Goal: Task Accomplishment & Management: Manage account settings

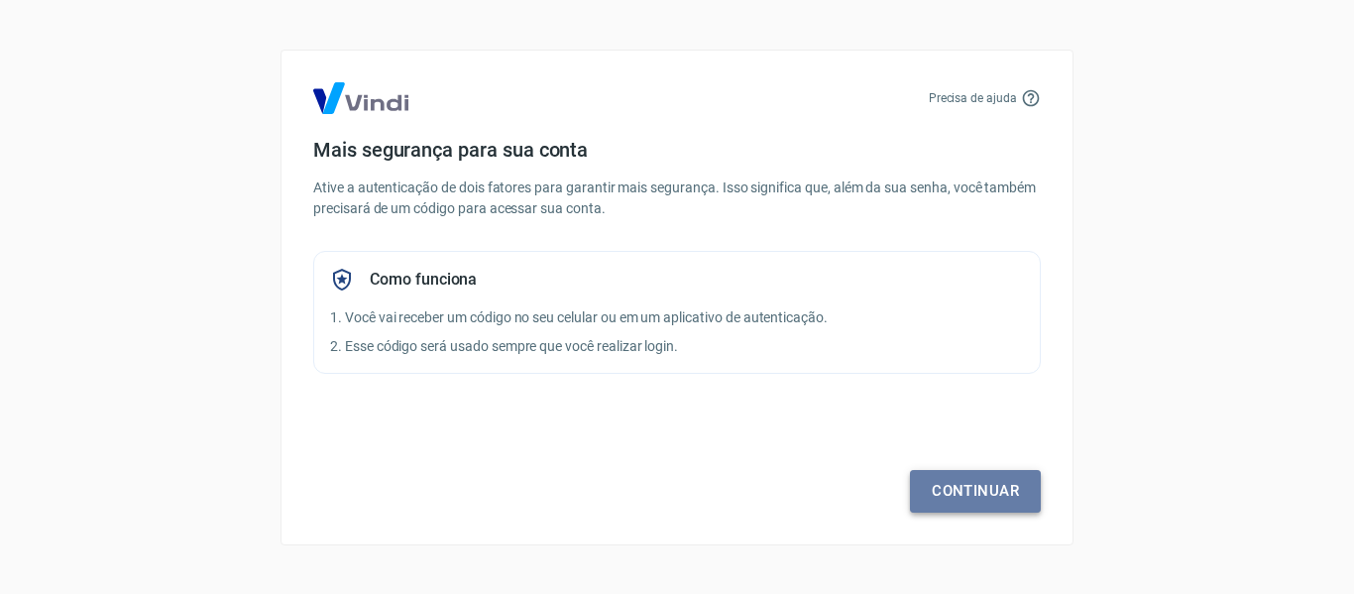
click at [949, 485] on link "Continuar" at bounding box center [975, 491] width 131 height 42
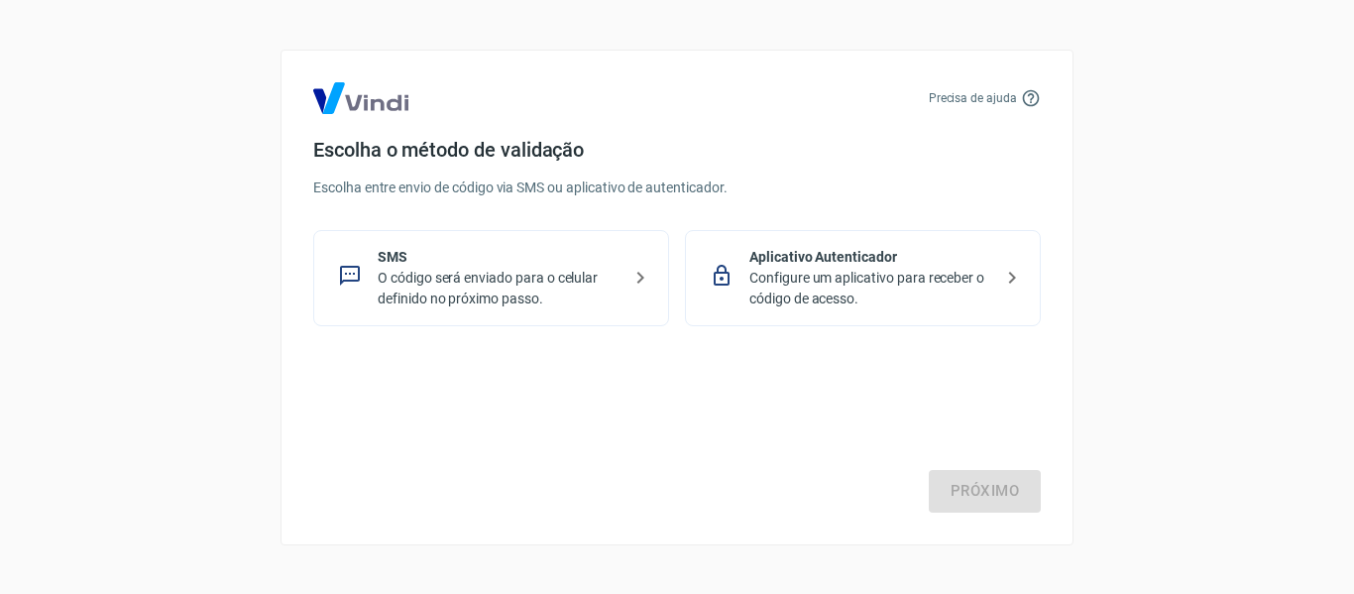
click at [424, 281] on p "O código será enviado para o celular definido no próximo passo." at bounding box center [499, 289] width 243 height 42
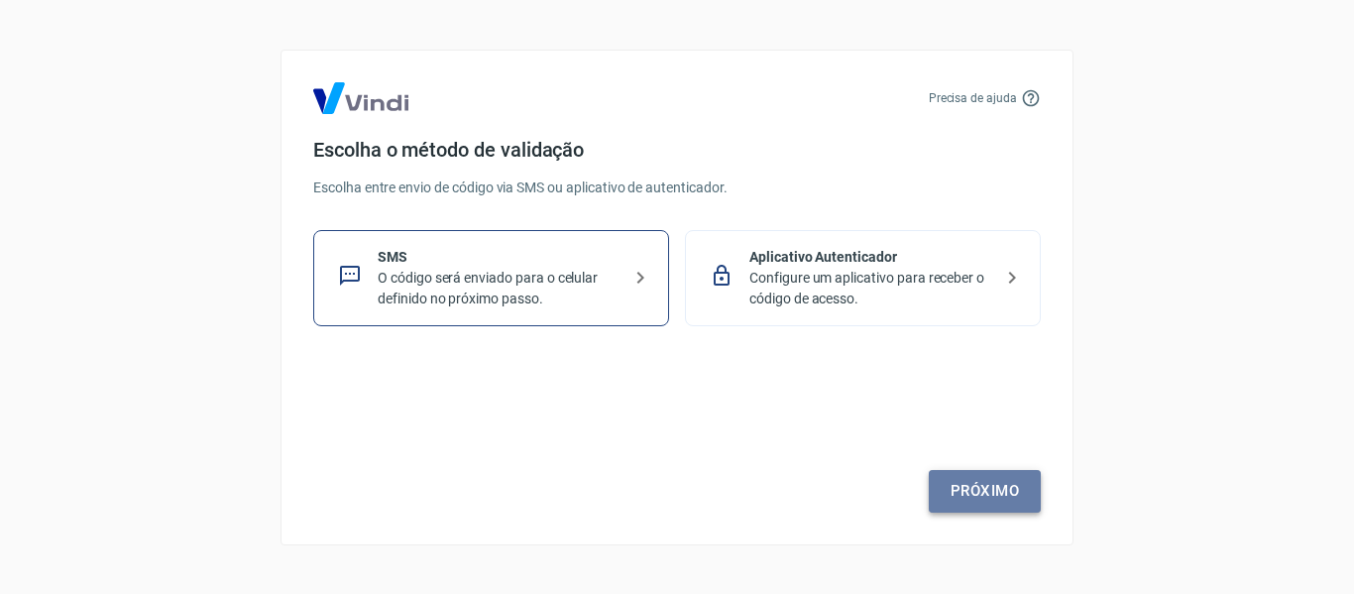
click at [975, 483] on link "Próximo" at bounding box center [985, 491] width 112 height 42
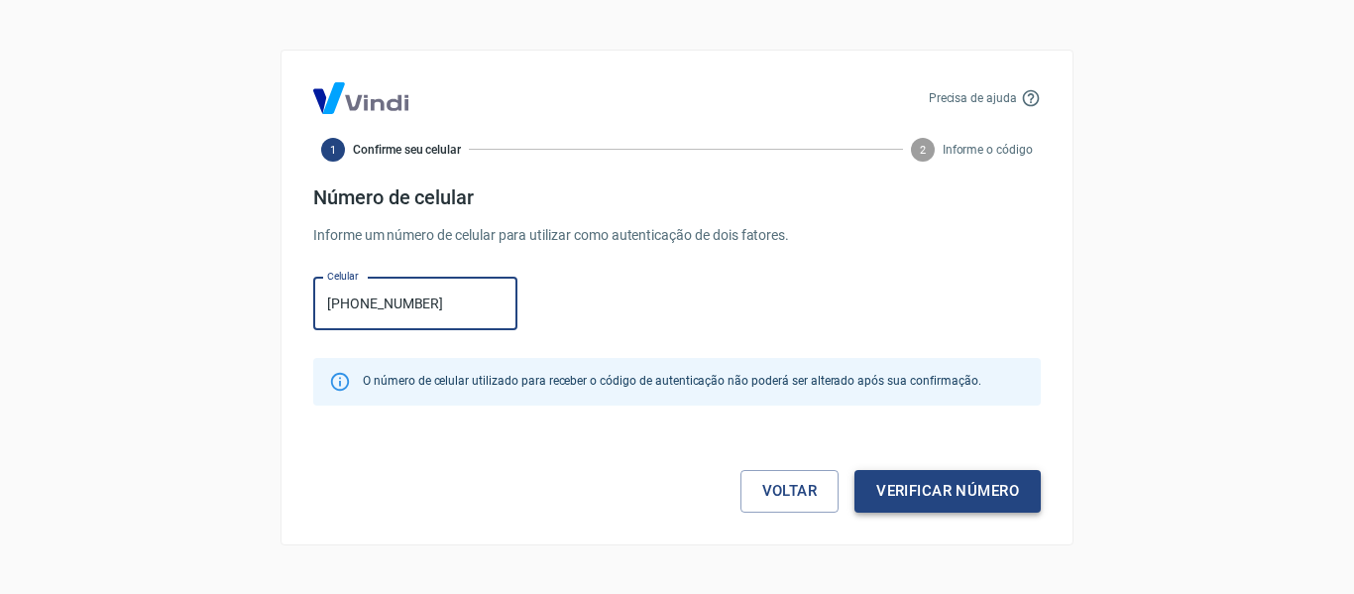
type input "[PHONE_NUMBER]"
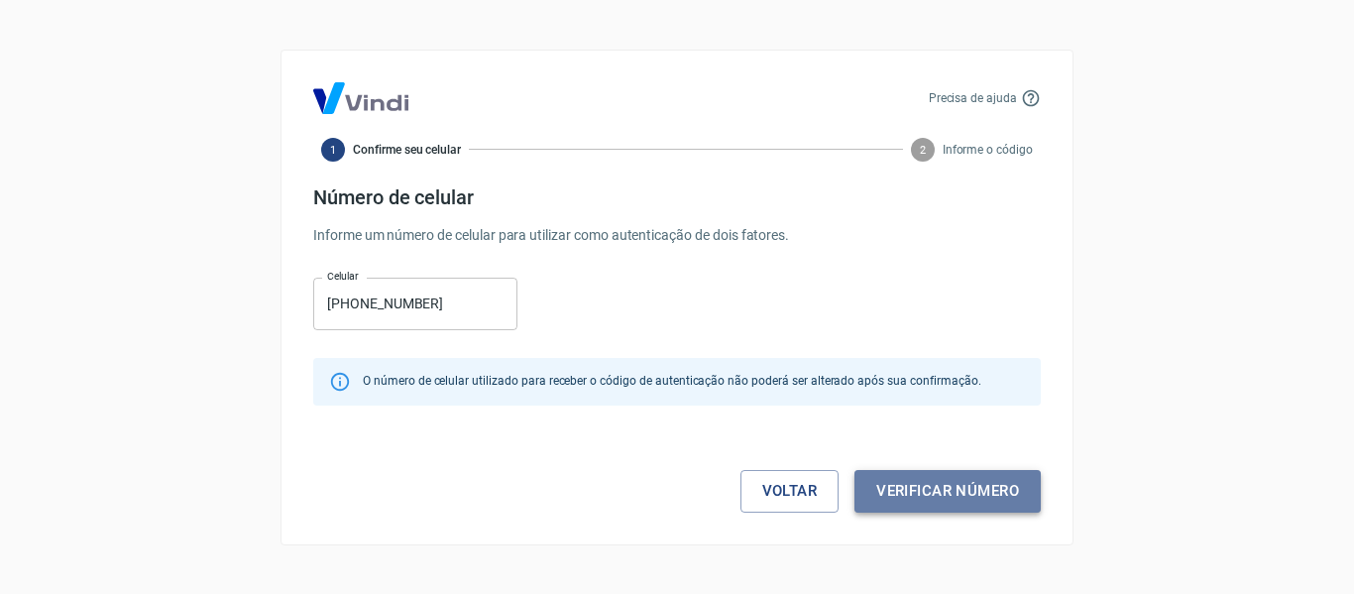
click at [973, 500] on button "Verificar número" at bounding box center [947, 491] width 186 height 42
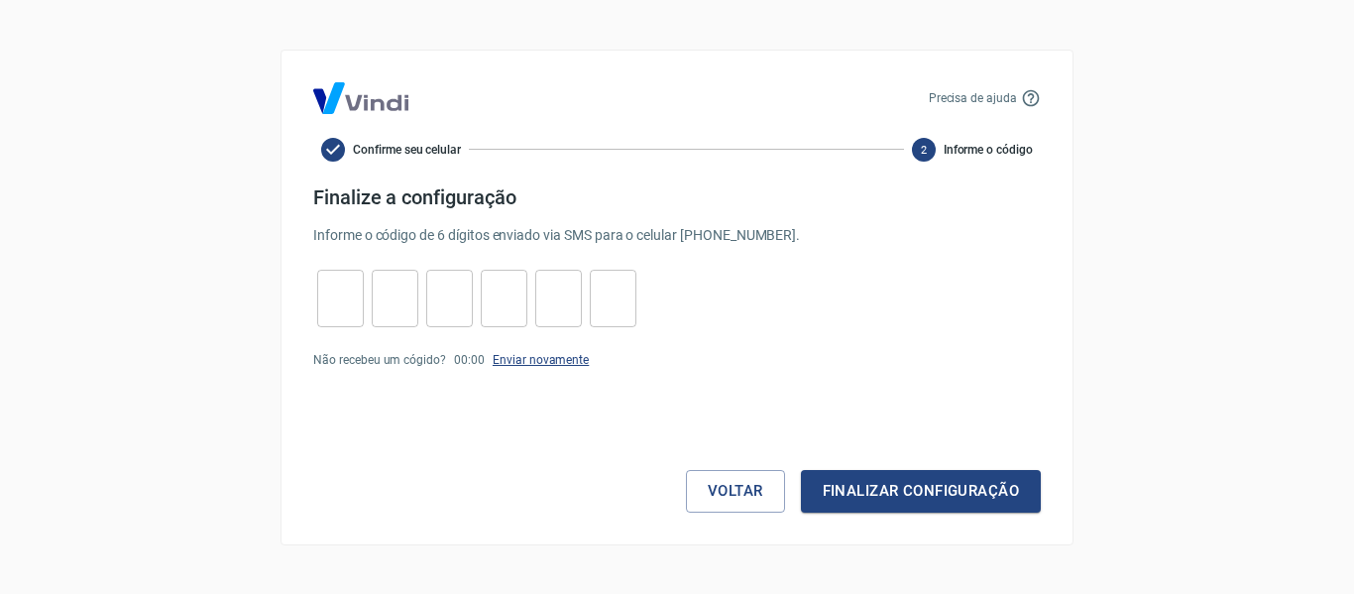
click at [527, 359] on link "Enviar novamente" at bounding box center [541, 360] width 96 height 14
click at [713, 488] on button "Voltar" at bounding box center [735, 491] width 99 height 42
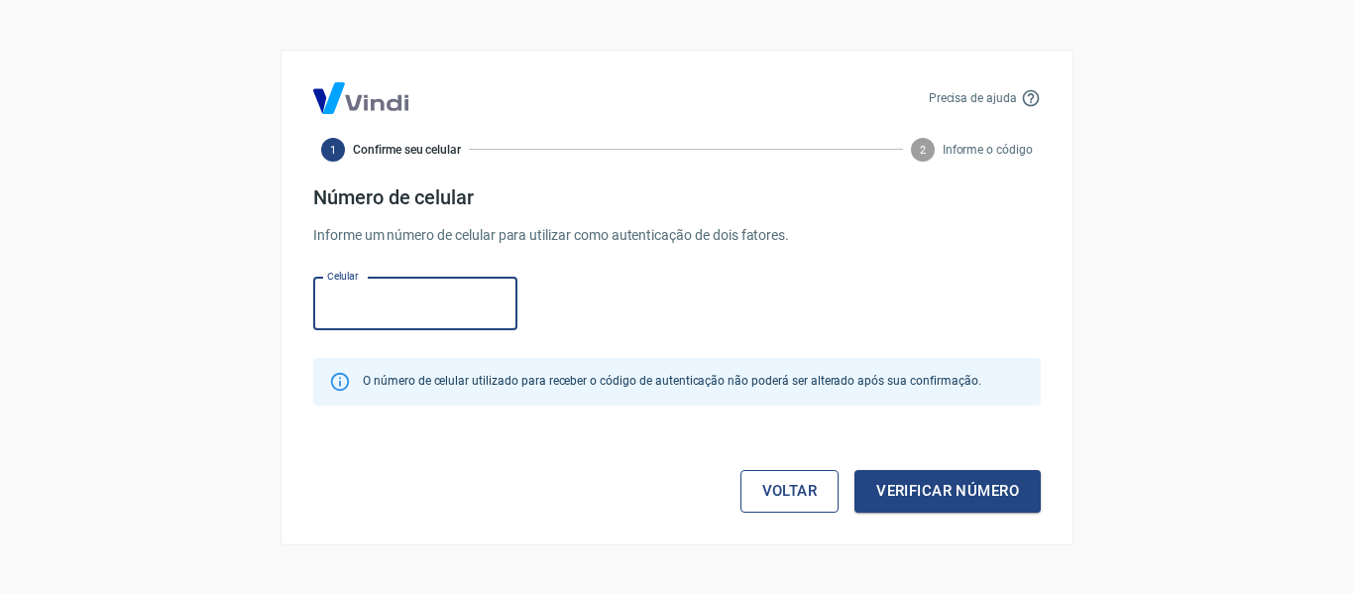
click at [779, 497] on link "Voltar" at bounding box center [789, 491] width 99 height 42
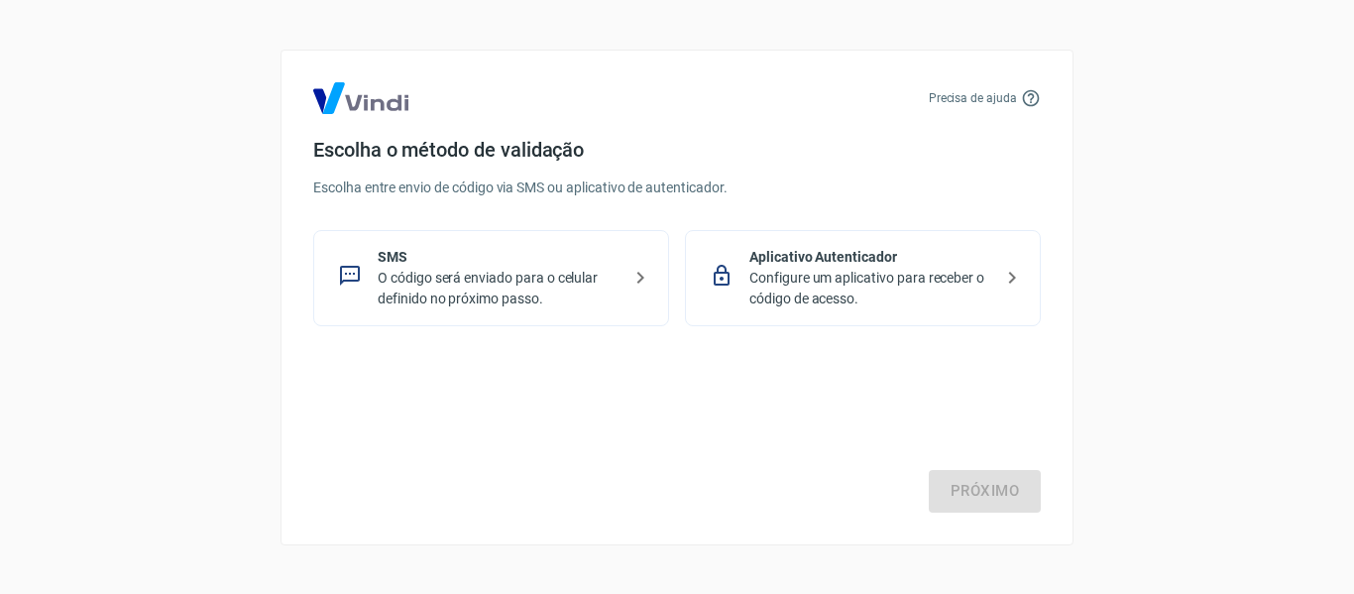
click at [876, 293] on p "Configure um aplicativo para receber o código de acesso." at bounding box center [870, 289] width 243 height 42
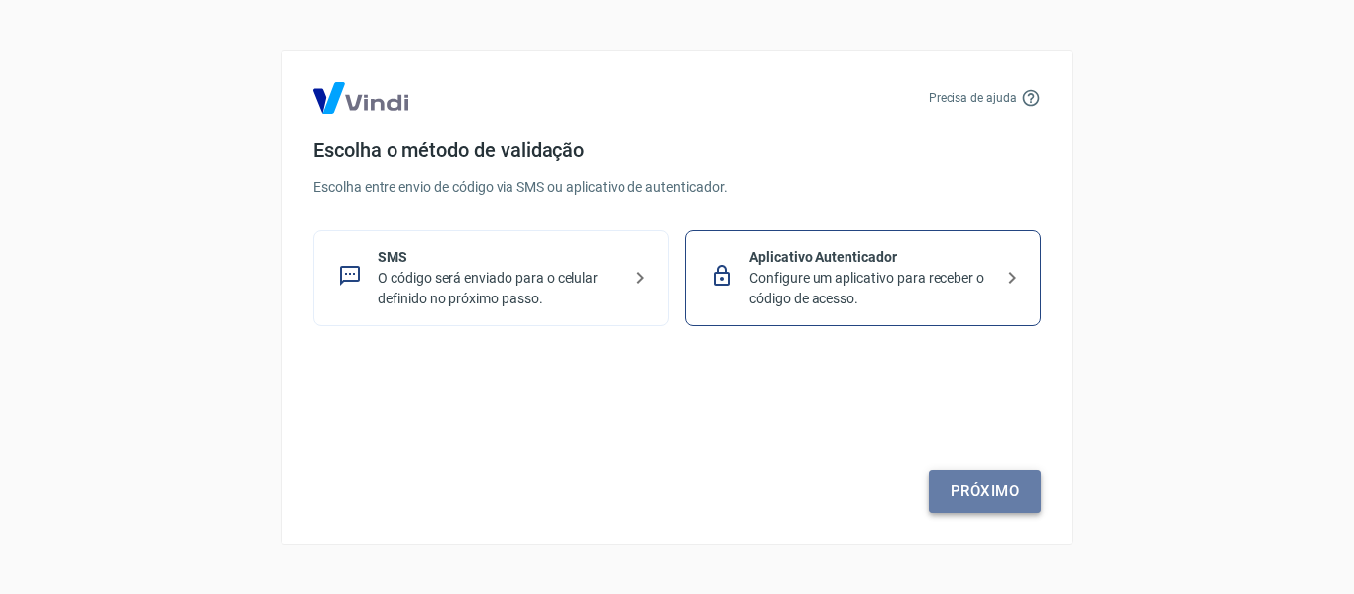
click at [1003, 493] on link "Próximo" at bounding box center [985, 491] width 112 height 42
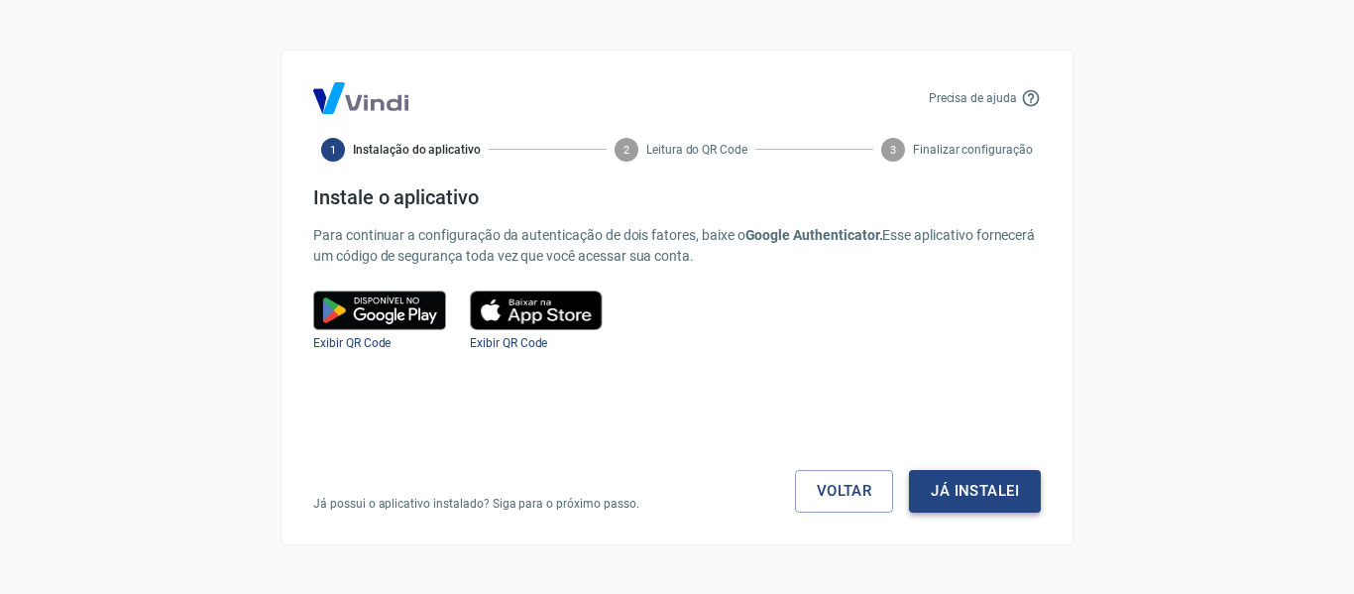
click at [963, 492] on button "Já instalei" at bounding box center [975, 491] width 132 height 42
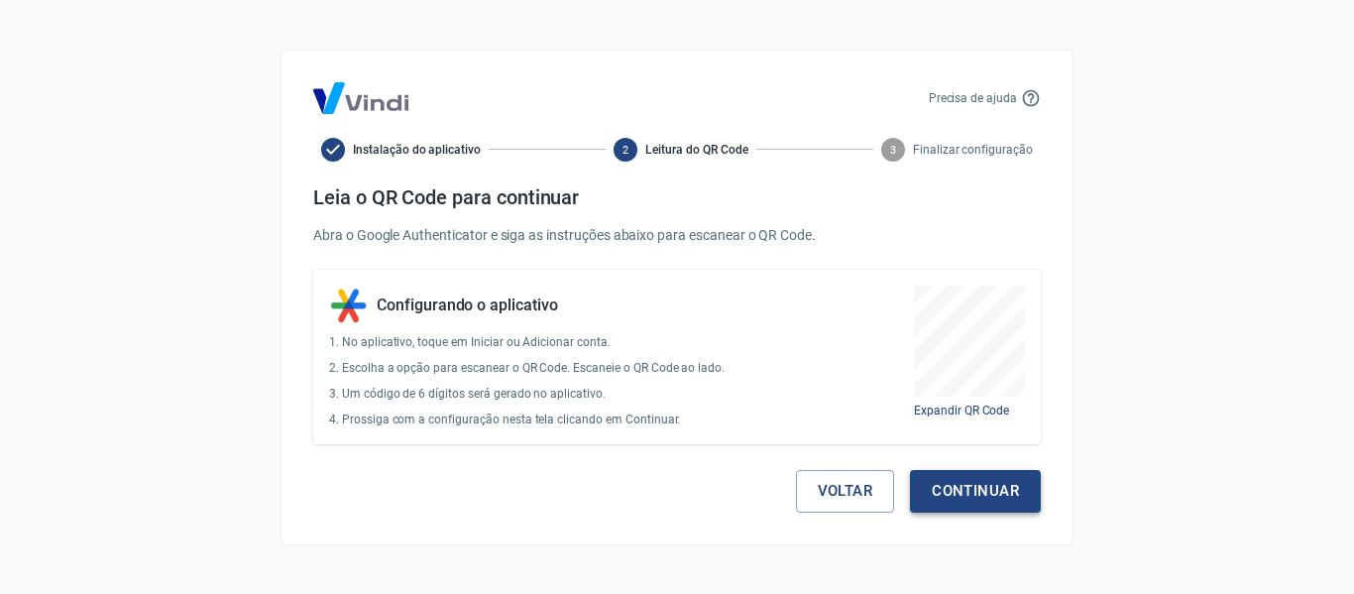
click at [1011, 493] on button "Continuar" at bounding box center [975, 491] width 131 height 42
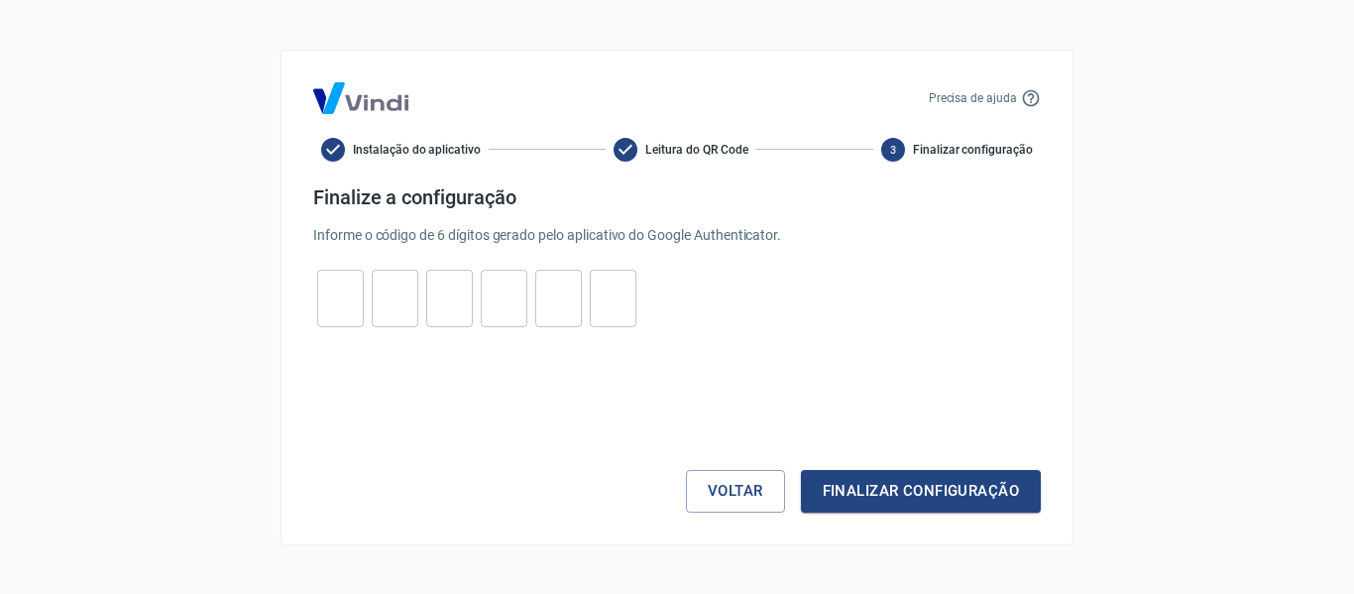
click at [328, 300] on input "tel" at bounding box center [340, 298] width 47 height 43
type input "3"
type input "2"
type input "6"
type input "0"
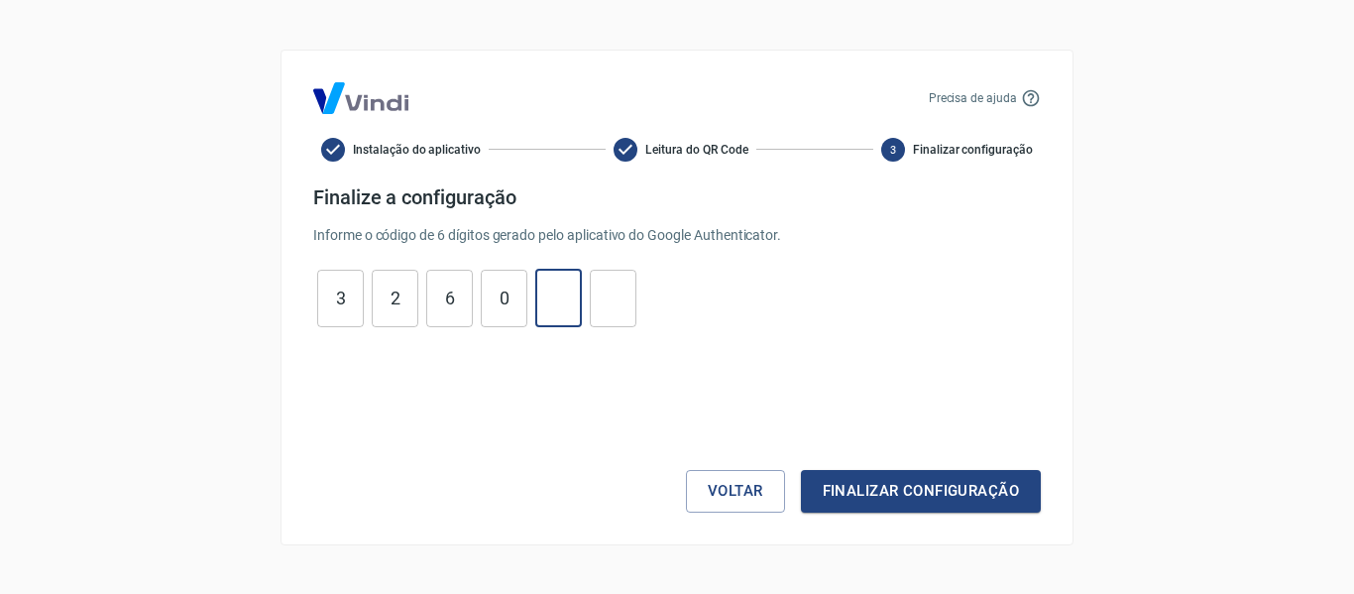
type input "3"
type input "0"
click at [981, 491] on button "Finalizar configuração" at bounding box center [921, 491] width 240 height 42
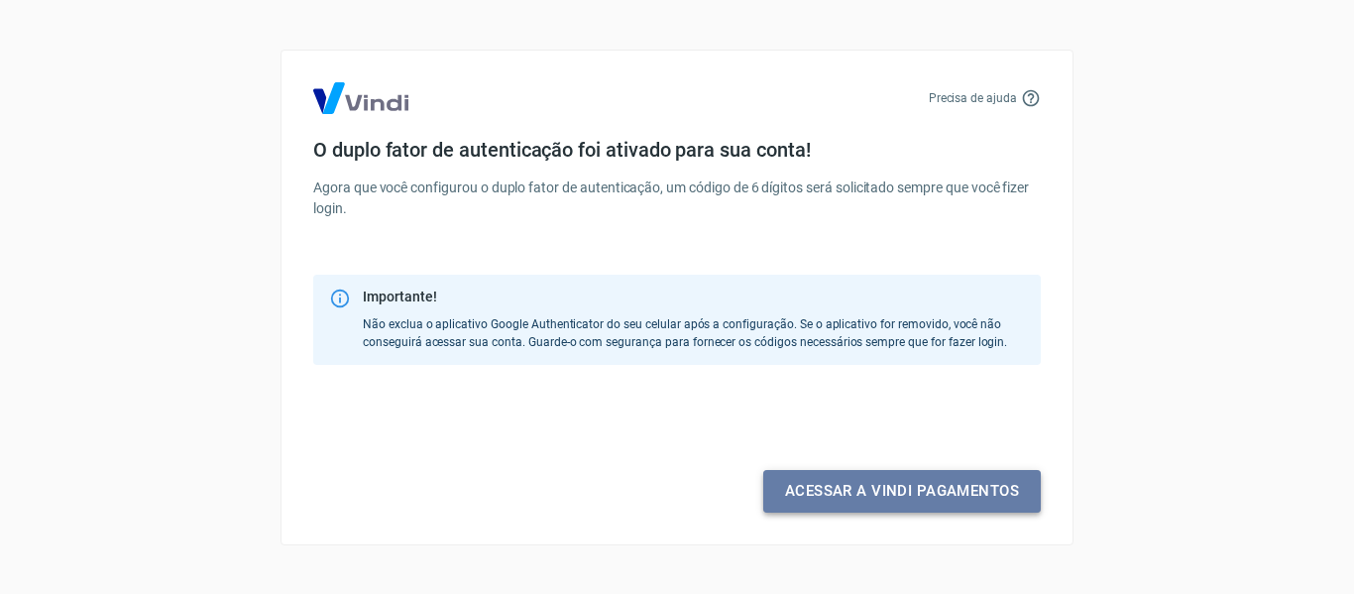
click at [907, 494] on link "Acessar a Vindi pagamentos" at bounding box center [902, 491] width 278 height 42
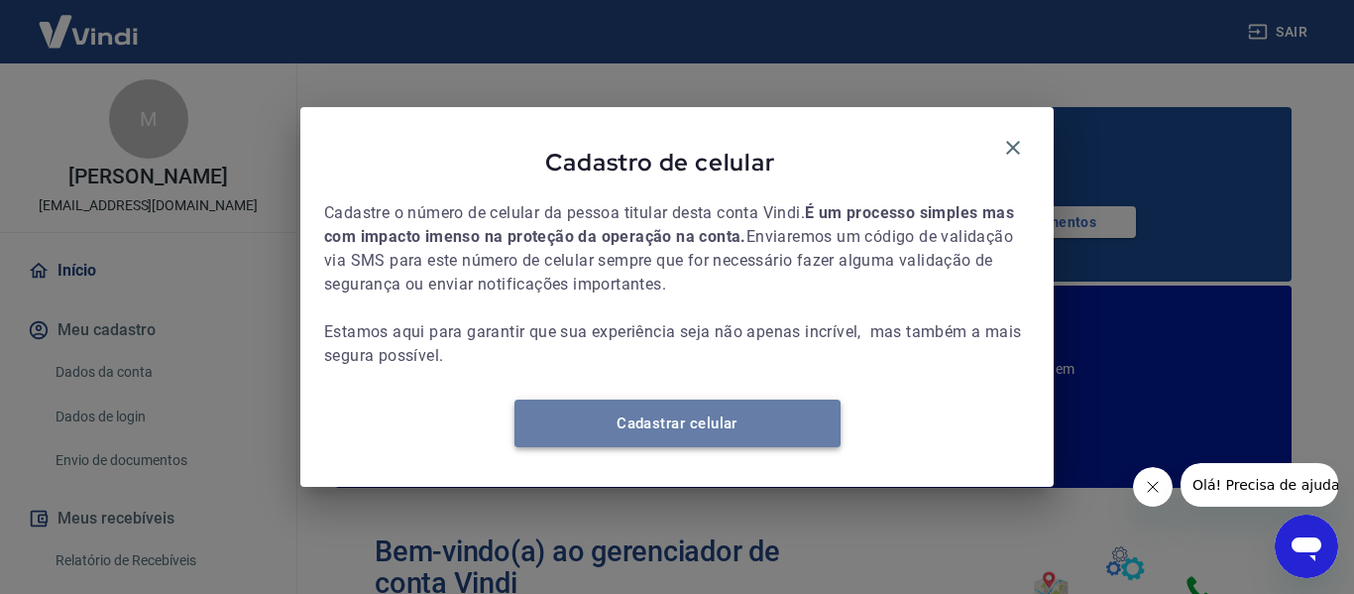
click at [681, 429] on link "Cadastrar celular" at bounding box center [677, 423] width 326 height 48
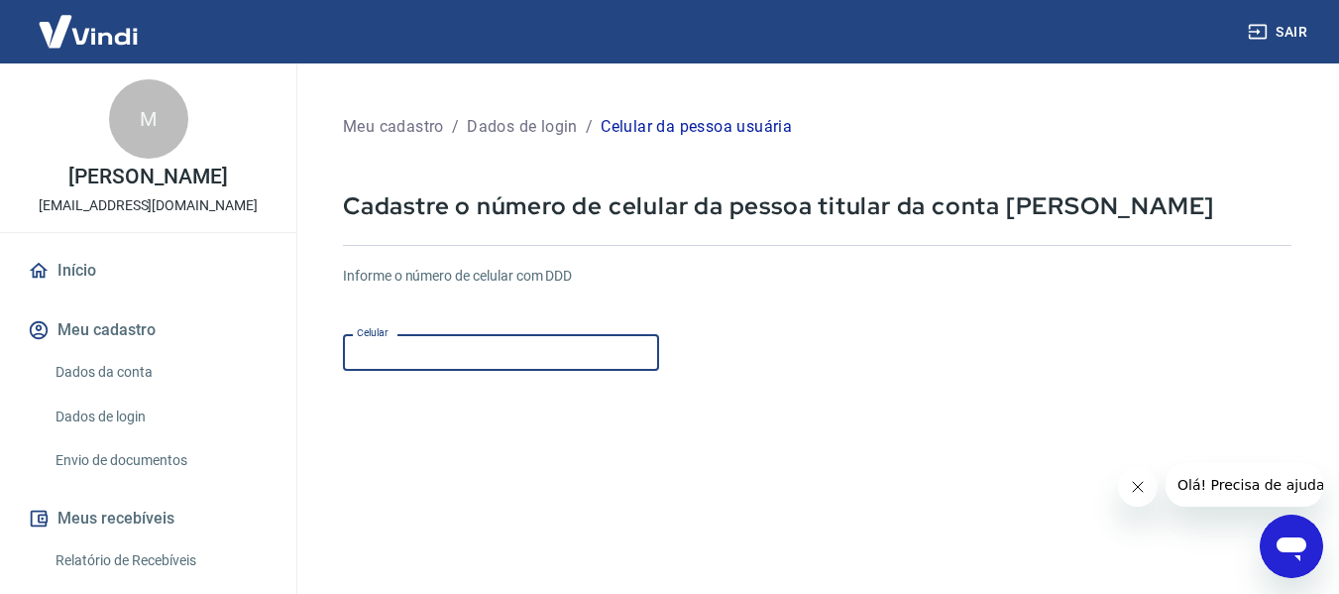
click at [447, 352] on input "Celular" at bounding box center [501, 352] width 316 height 37
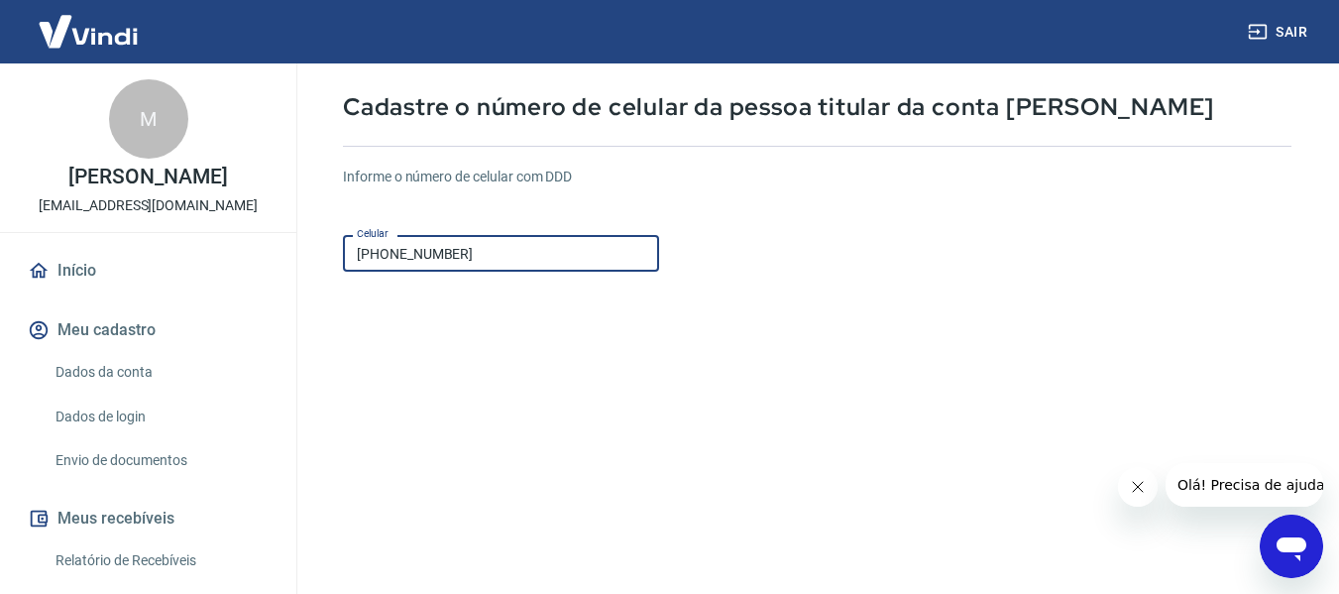
type input "[PHONE_NUMBER]"
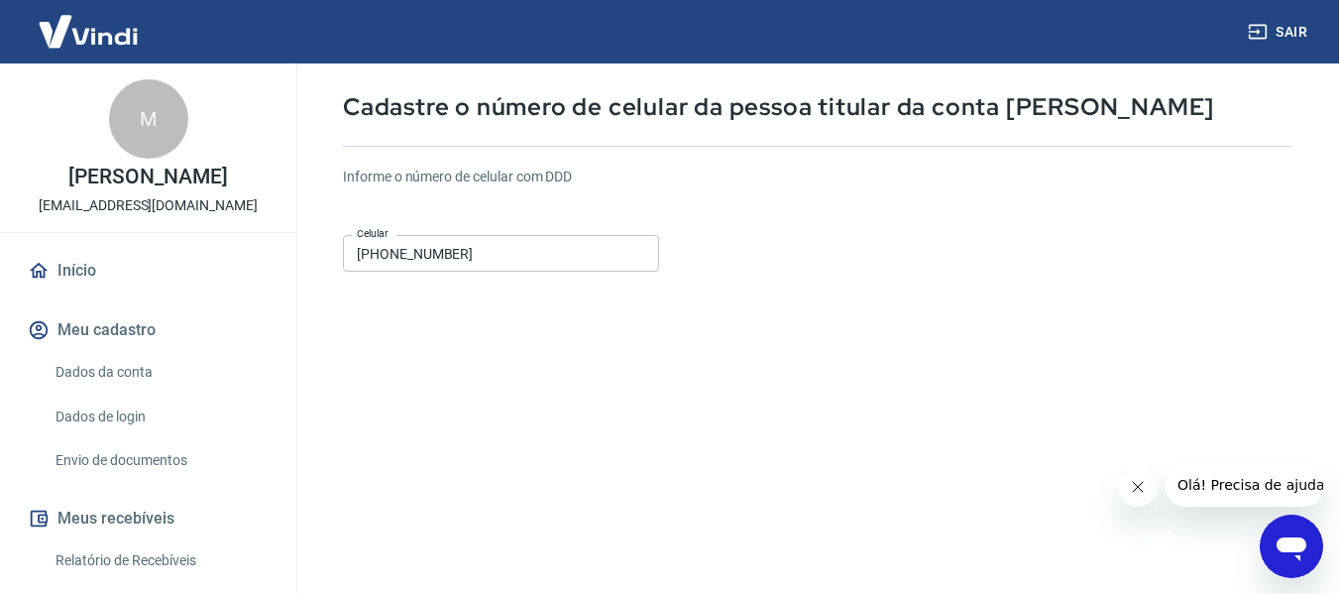
click at [688, 430] on form "Informe o número de celular com DDD Celular [PHONE_NUMBER] Celular Continuar Ca…" at bounding box center [817, 441] width 948 height 580
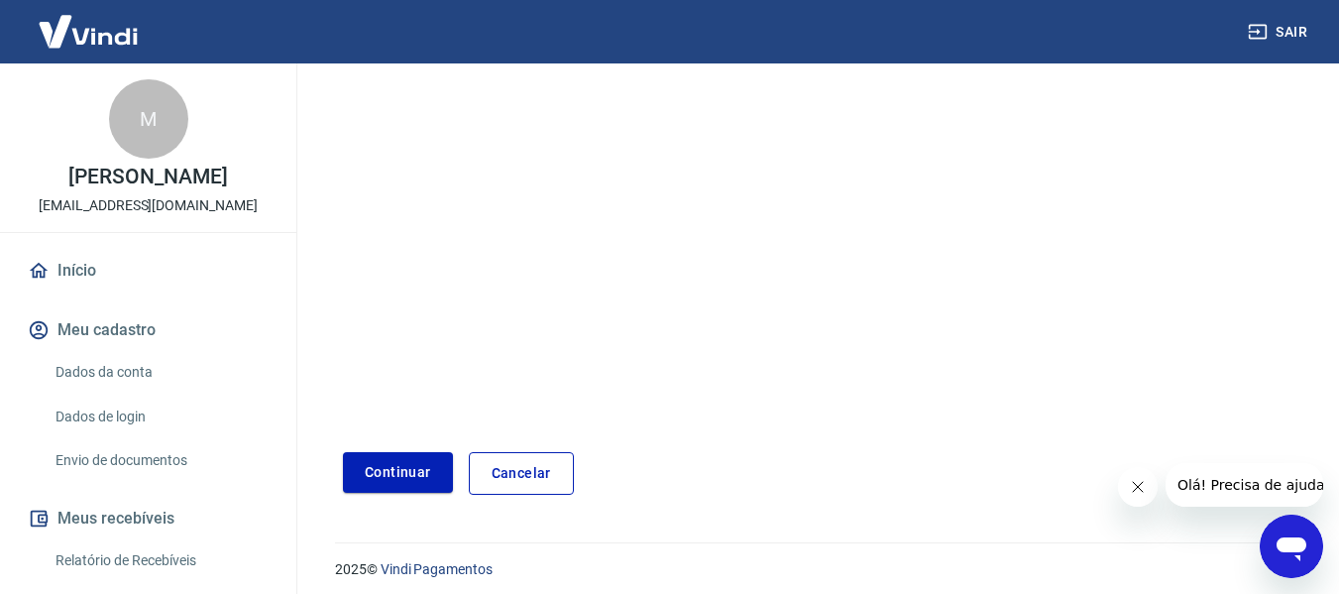
scroll to position [345, 0]
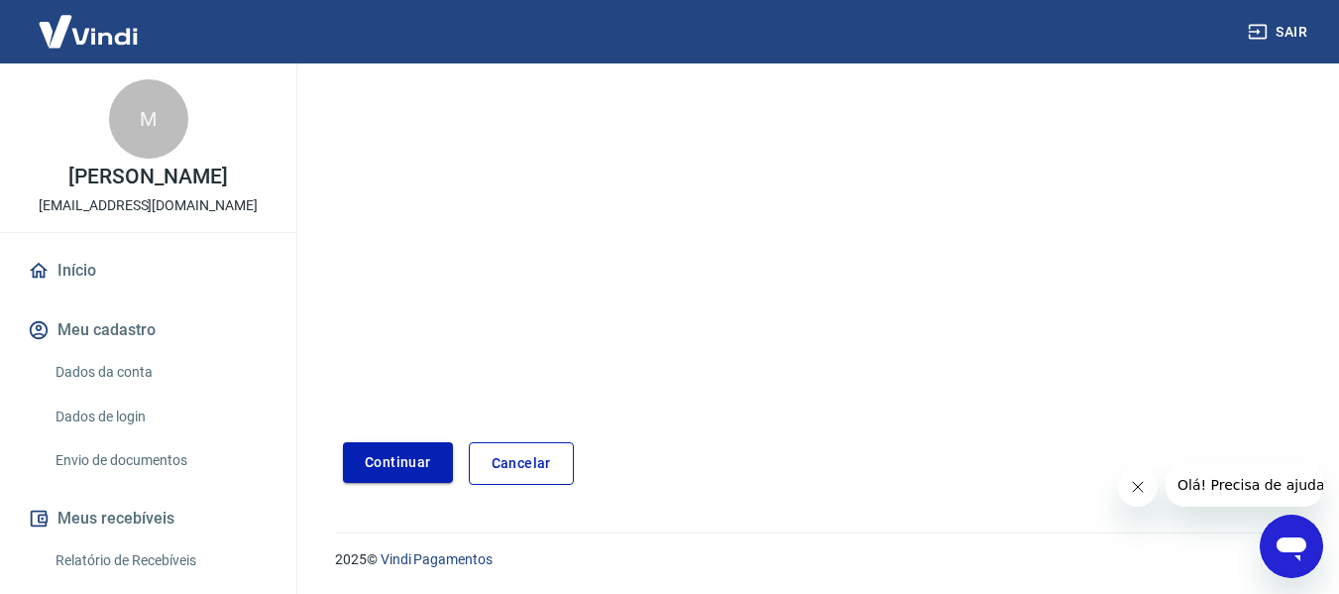
click at [402, 450] on button "Continuar" at bounding box center [398, 462] width 110 height 41
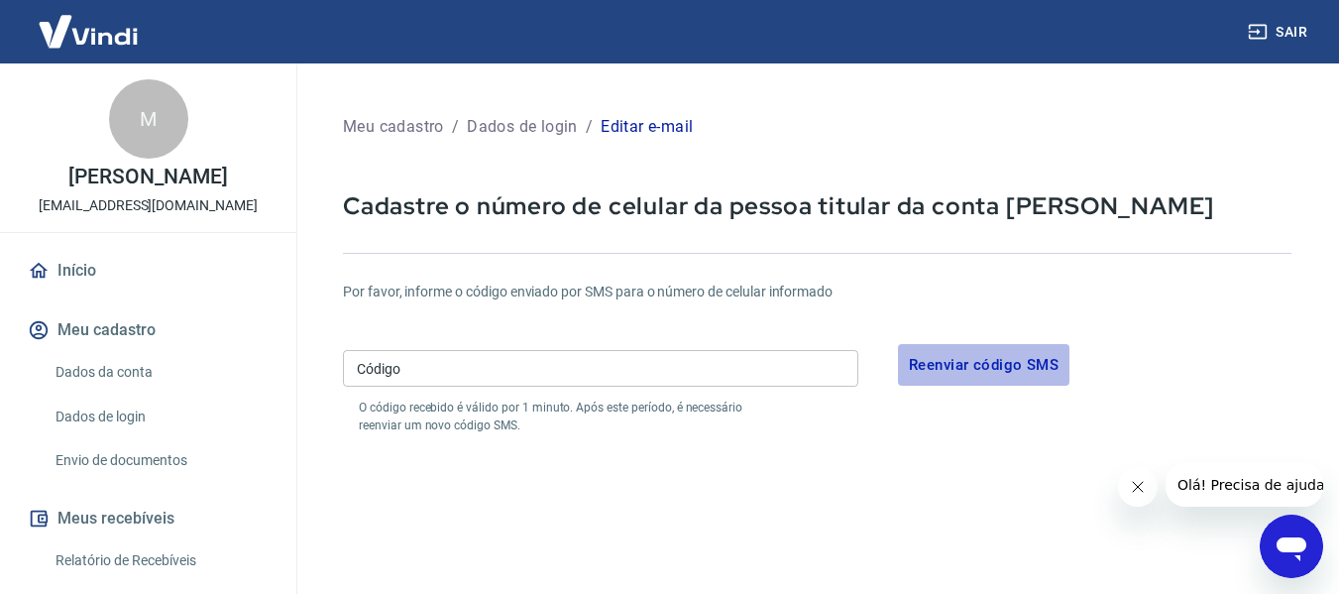
click at [971, 370] on button "Reenviar código SMS" at bounding box center [983, 365] width 171 height 42
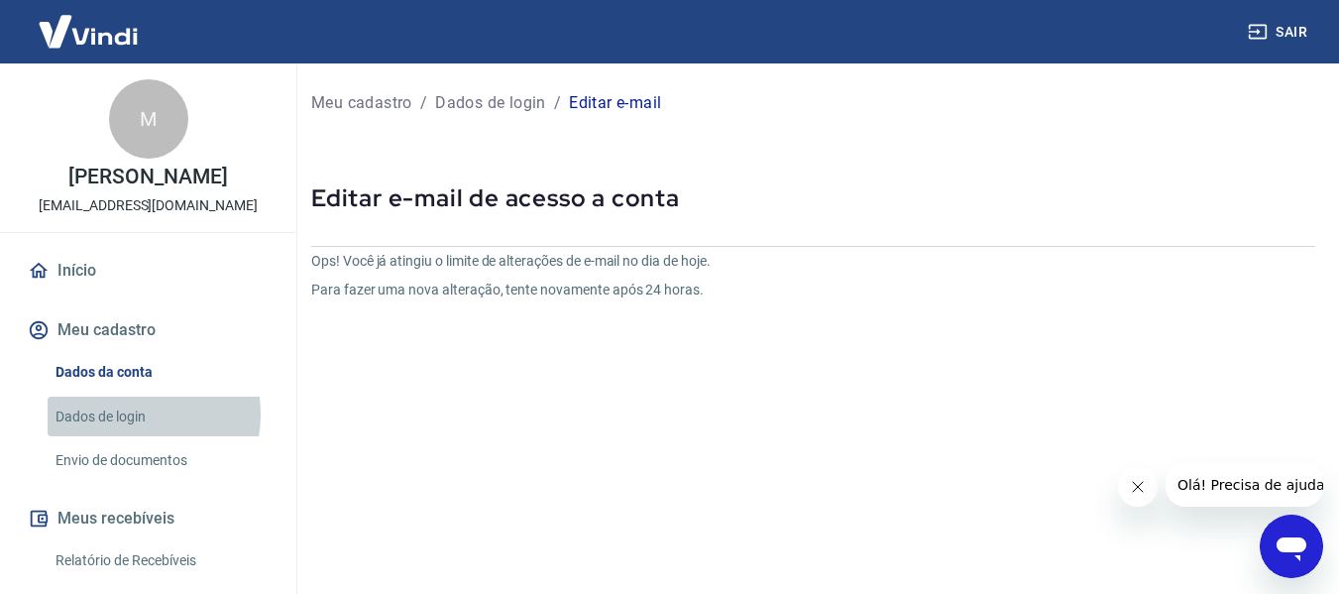
click at [132, 434] on link "Dados de login" at bounding box center [160, 416] width 225 height 41
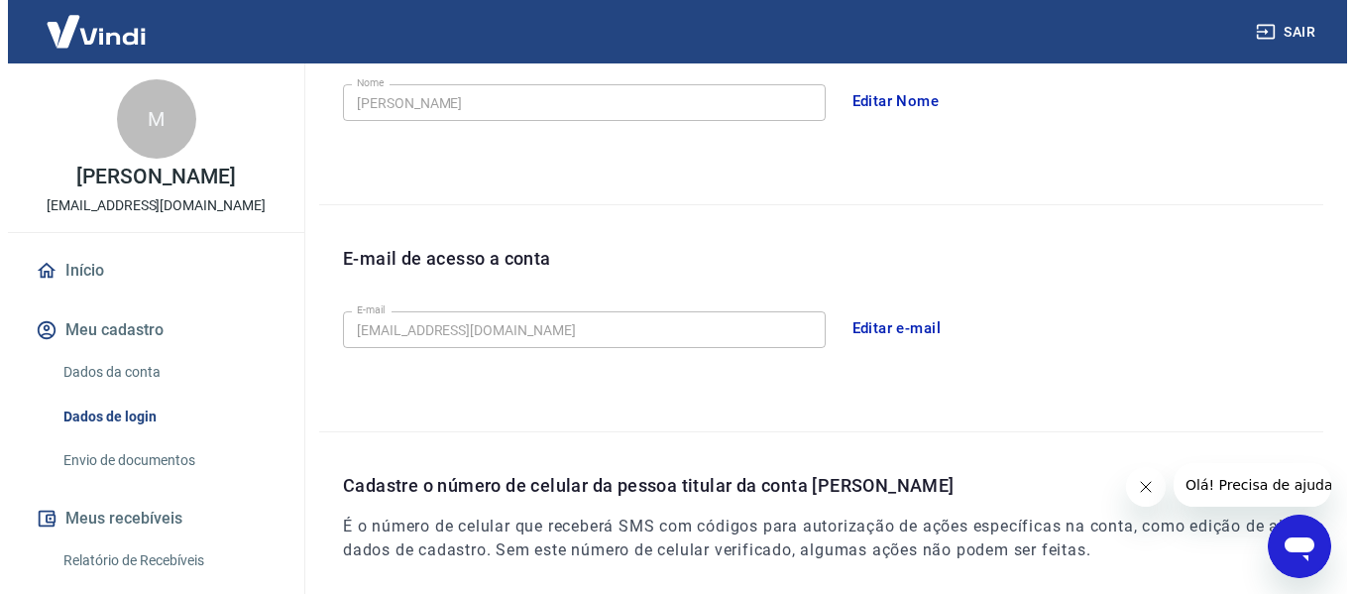
scroll to position [396, 0]
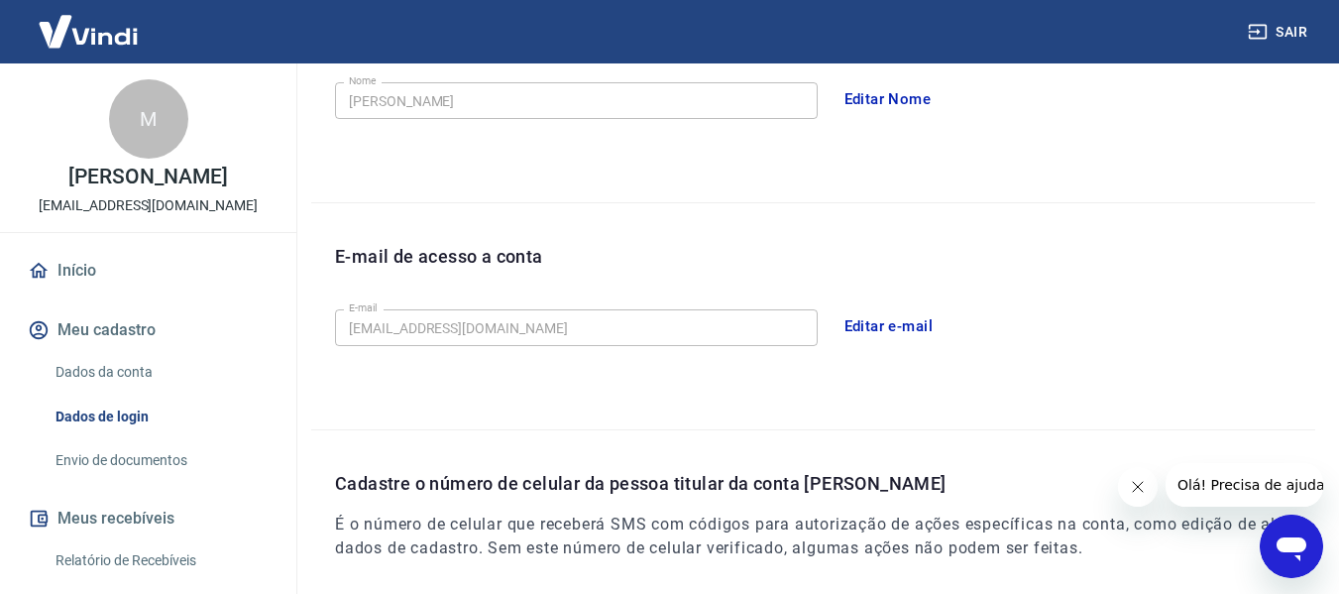
click at [65, 281] on link "Início" at bounding box center [148, 271] width 249 height 44
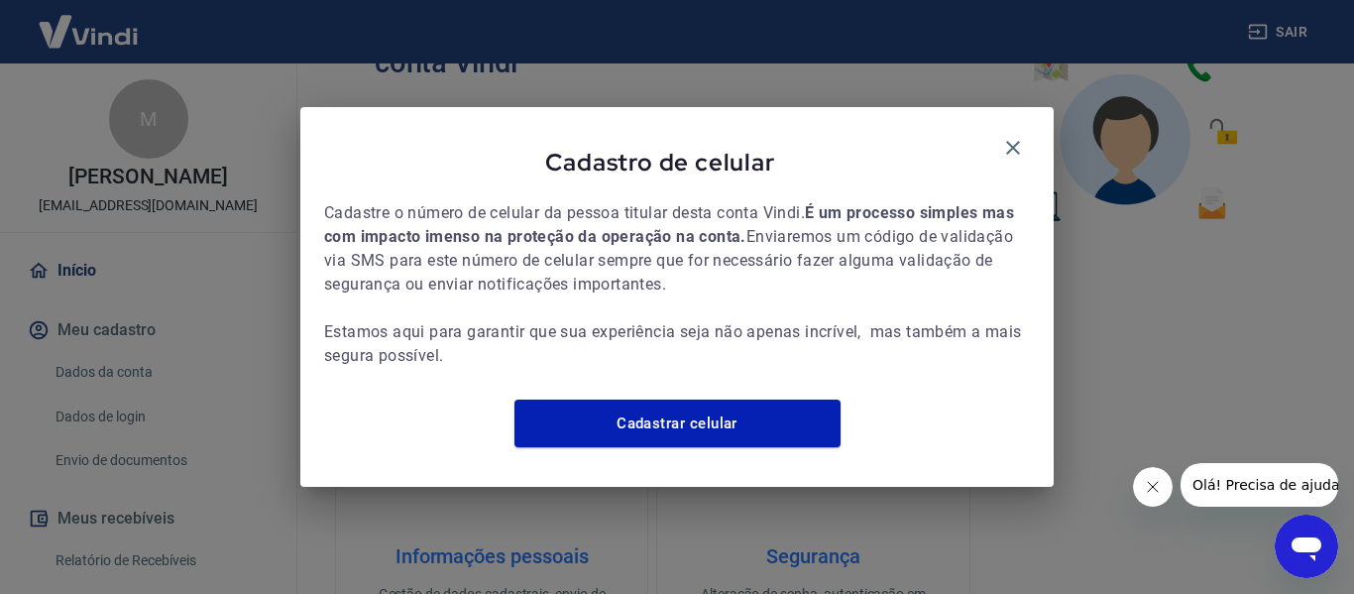
scroll to position [575, 0]
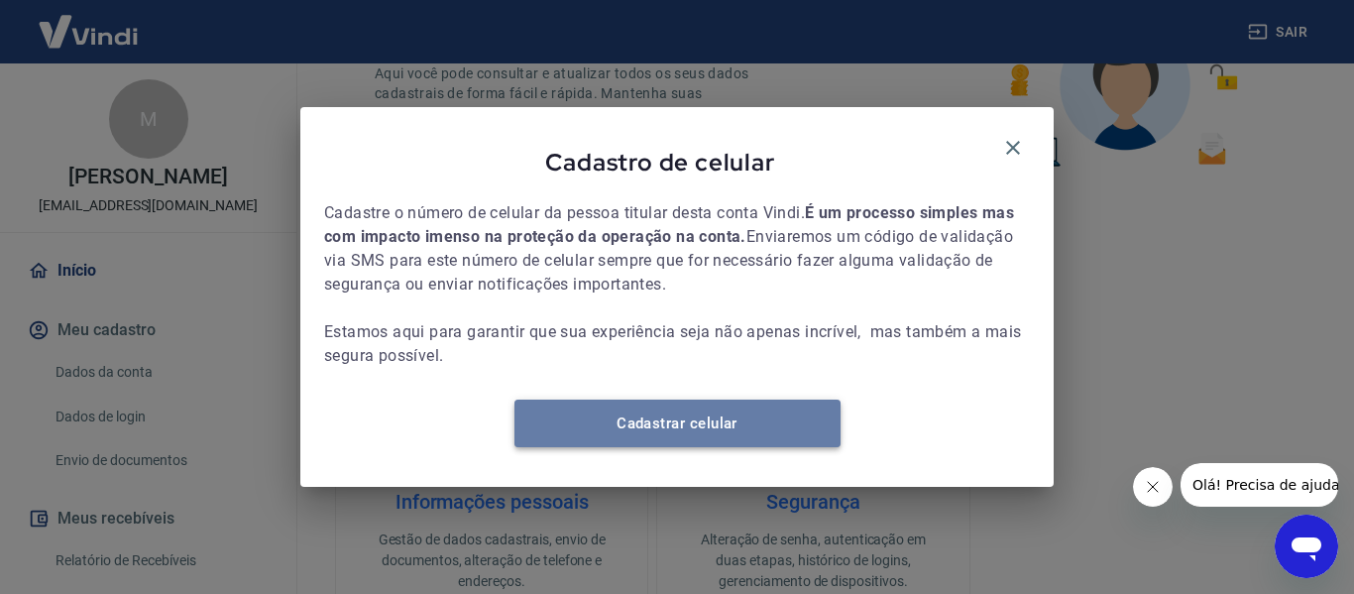
click at [695, 432] on link "Cadastrar celular" at bounding box center [677, 423] width 326 height 48
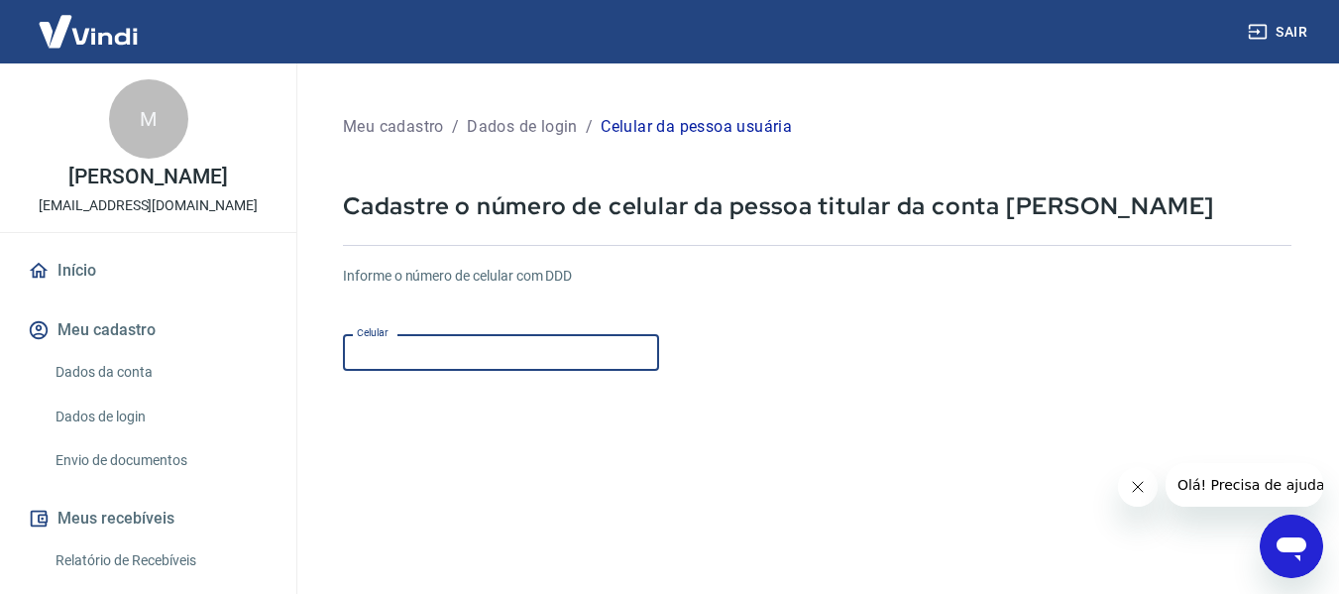
click at [451, 359] on input "Celular" at bounding box center [501, 352] width 316 height 37
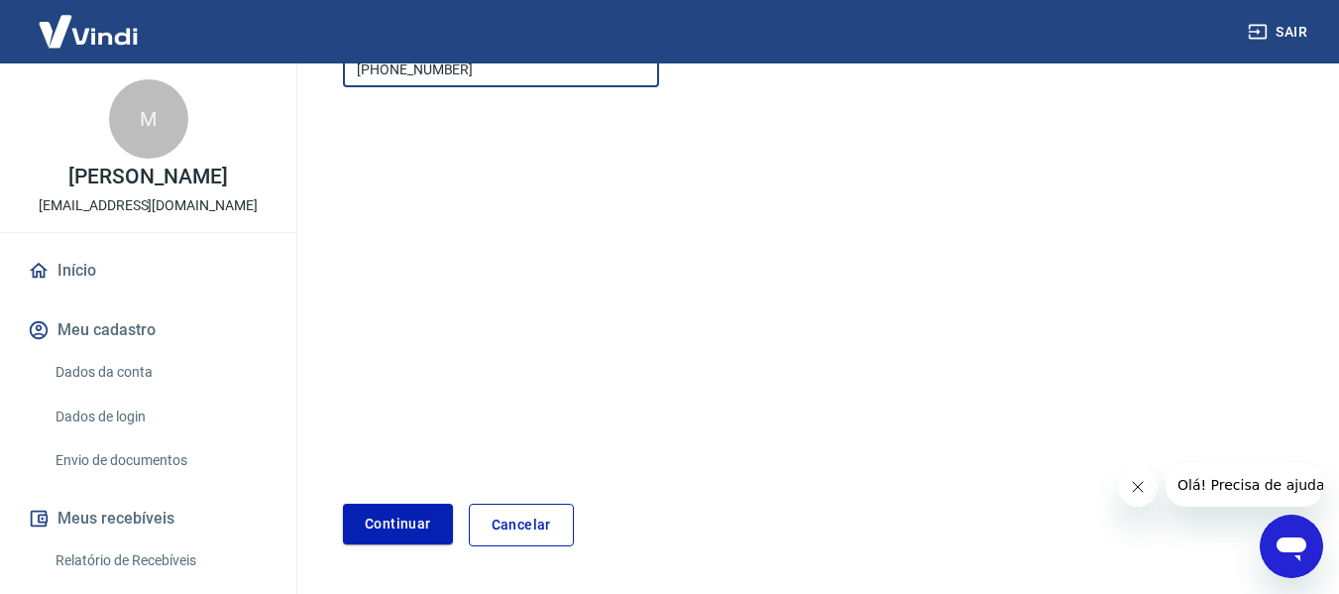
scroll to position [345, 0]
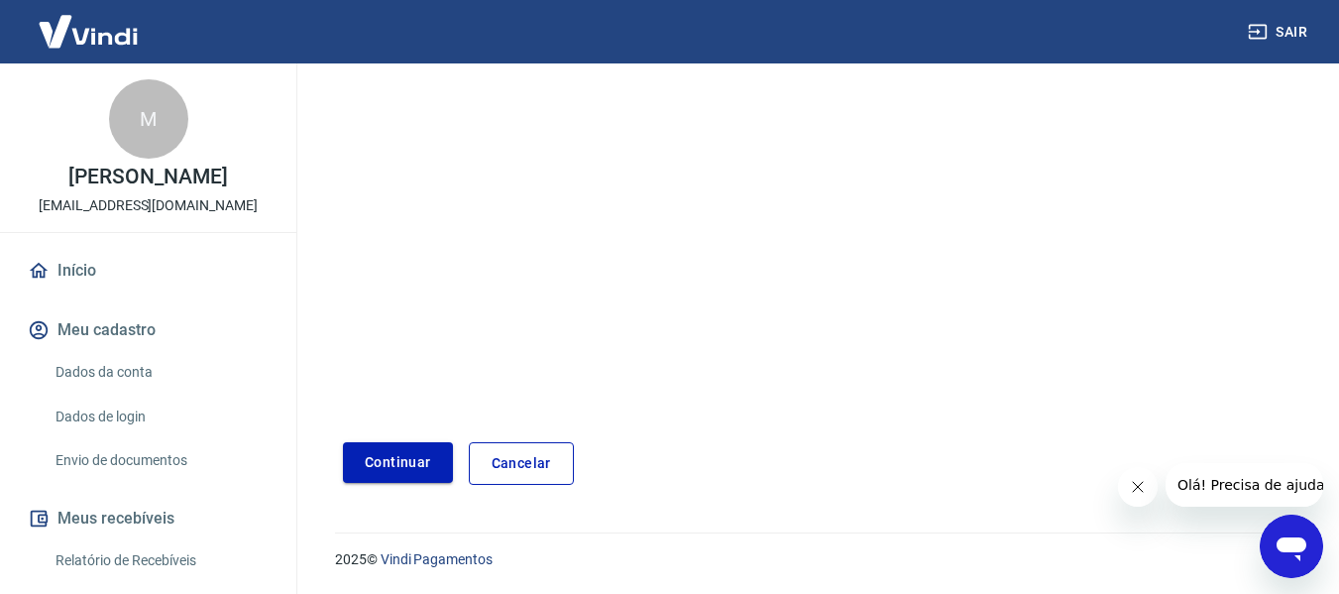
click at [400, 458] on button "Continuar" at bounding box center [398, 462] width 110 height 41
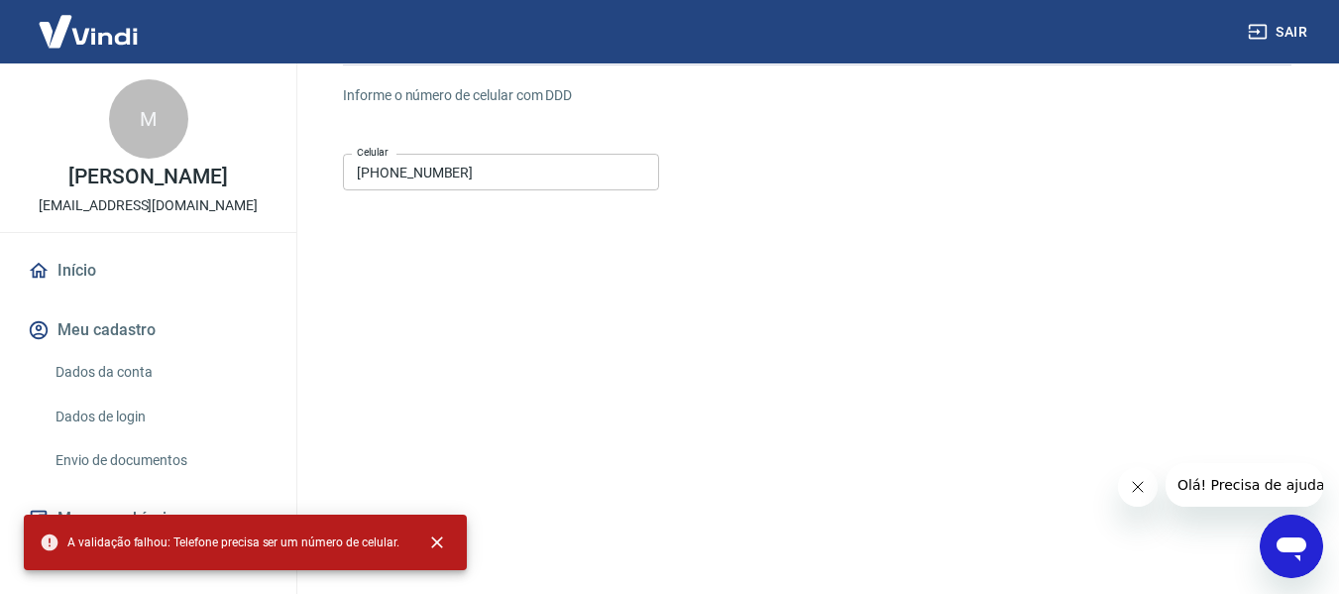
scroll to position [0, 0]
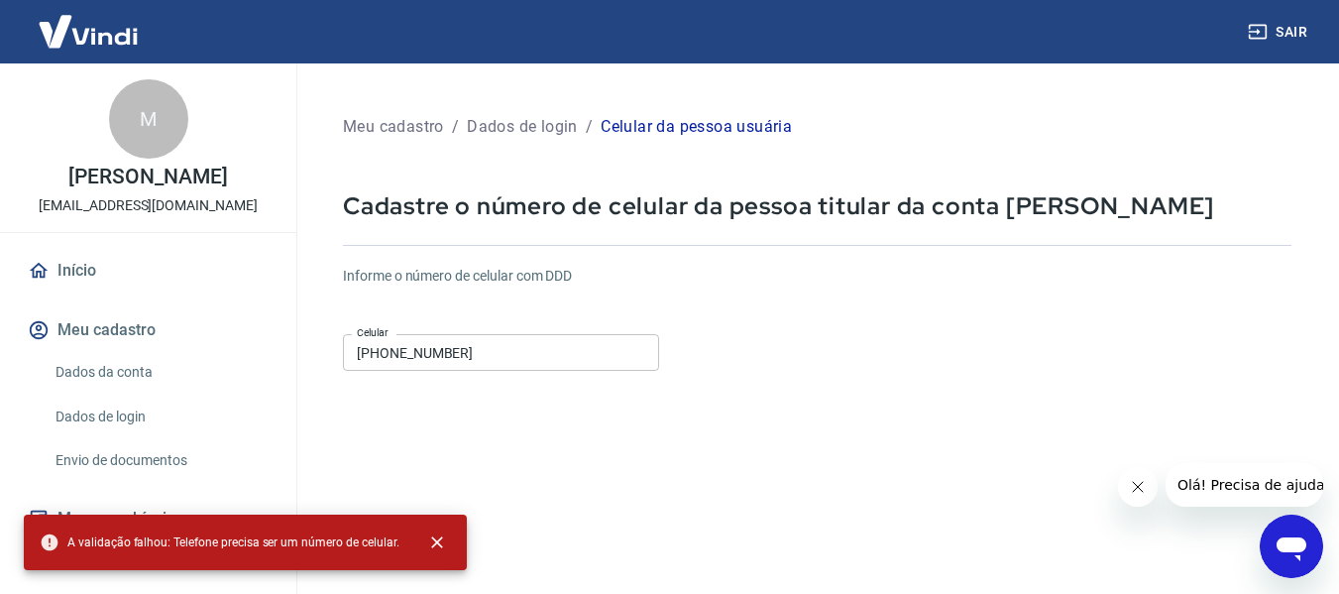
click at [387, 351] on input "(81) 9146-6134" at bounding box center [501, 352] width 316 height 37
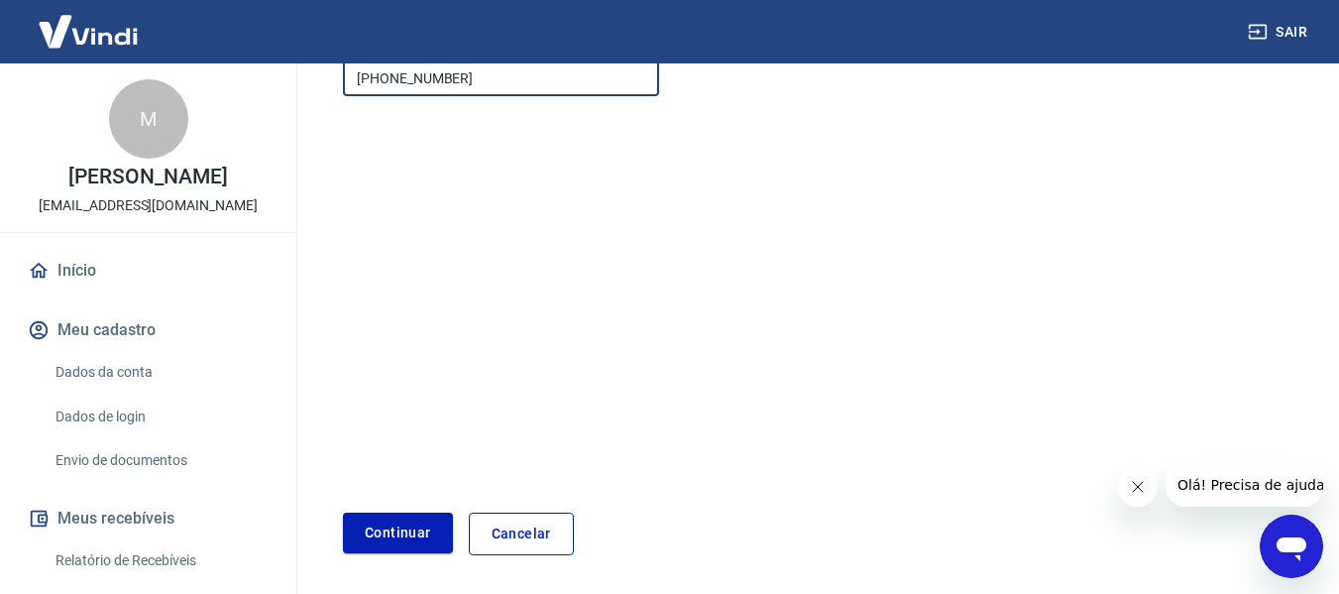
scroll to position [345, 0]
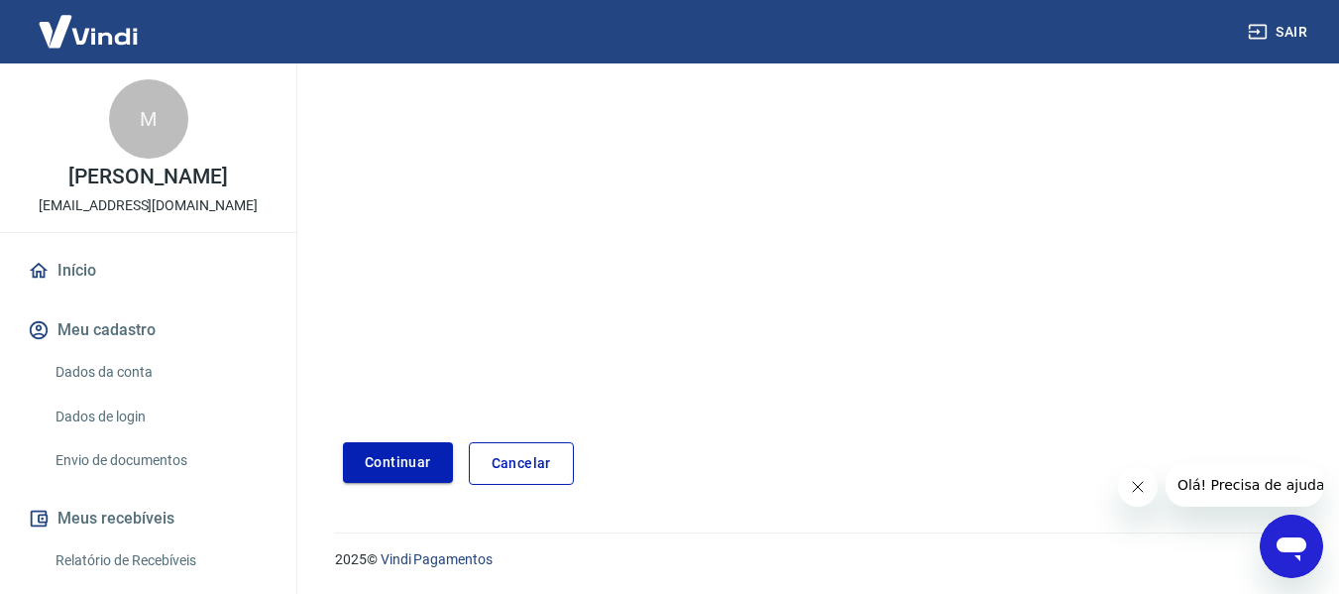
type input "(81) 99146-6134"
click at [369, 464] on button "Continuar" at bounding box center [398, 462] width 110 height 41
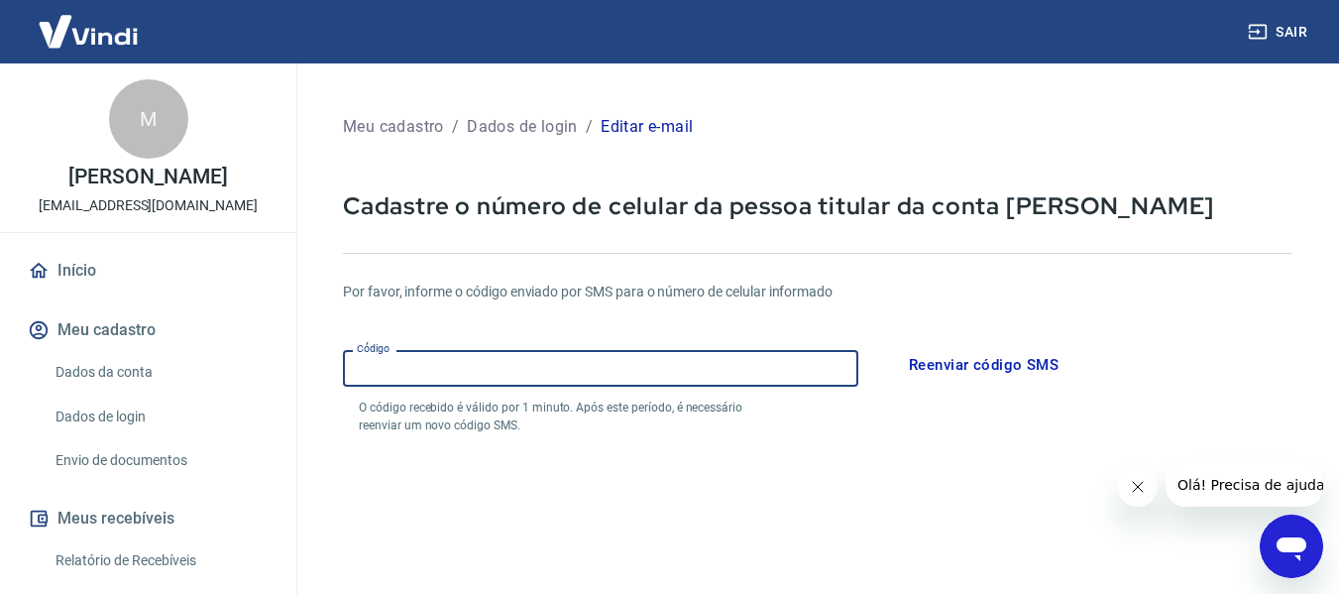
click at [614, 373] on input "Código" at bounding box center [600, 368] width 515 height 37
click at [697, 366] on input "Código" at bounding box center [600, 368] width 515 height 37
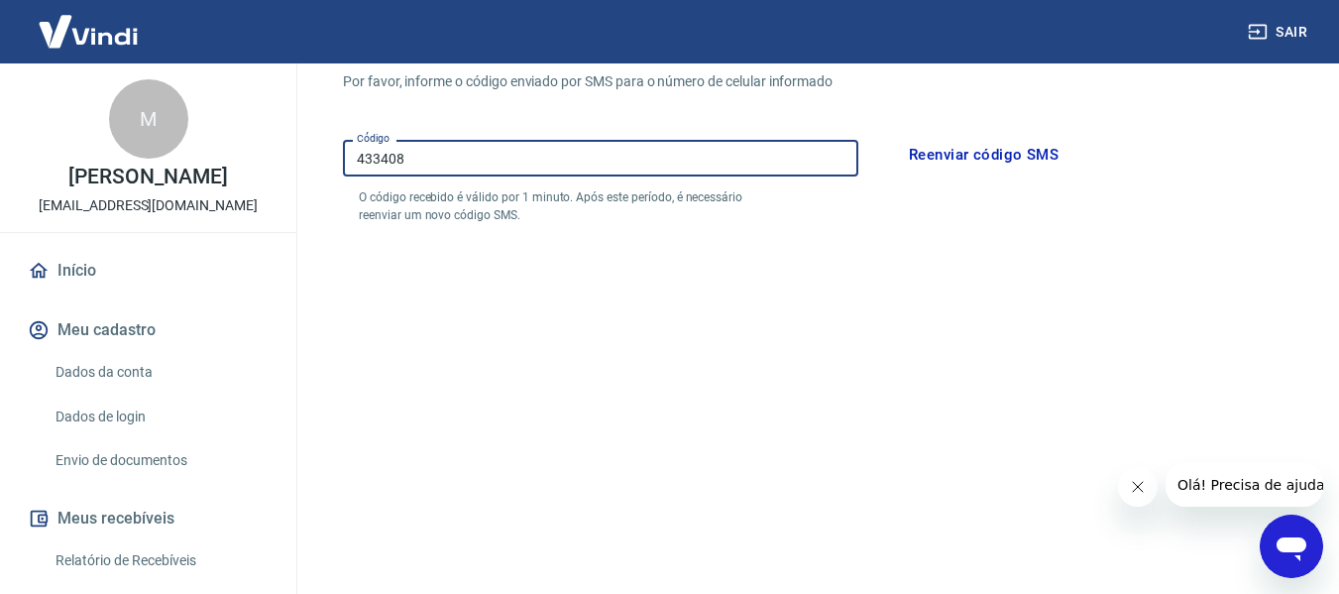
scroll to position [297, 0]
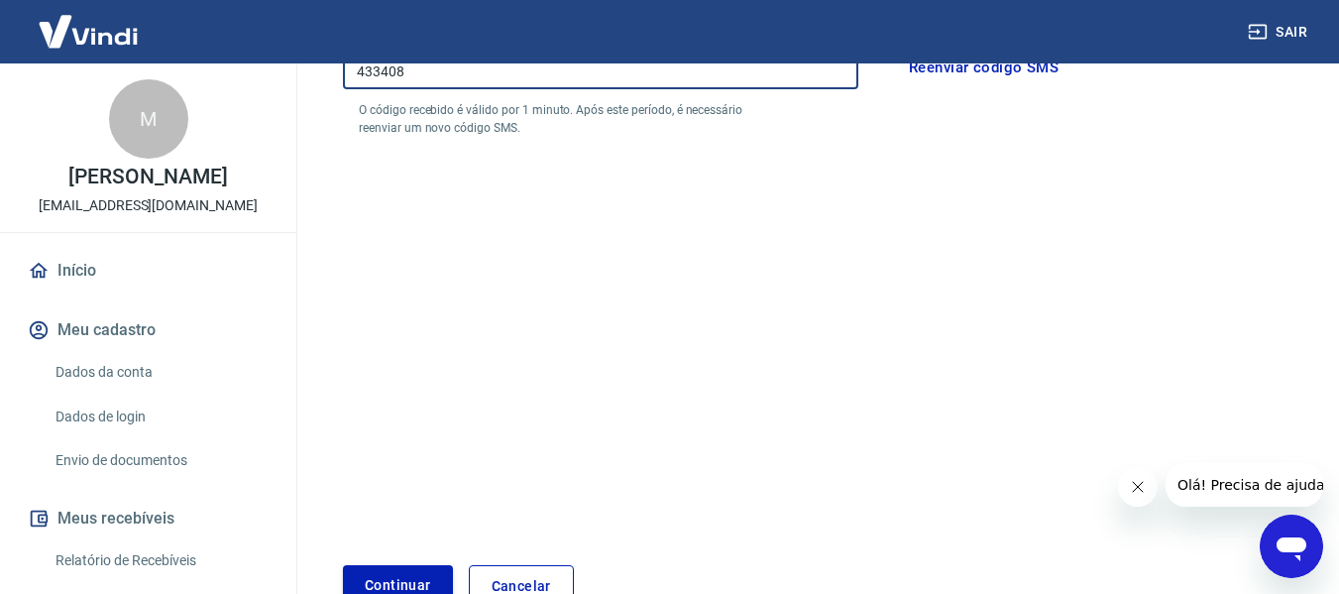
type input "433408"
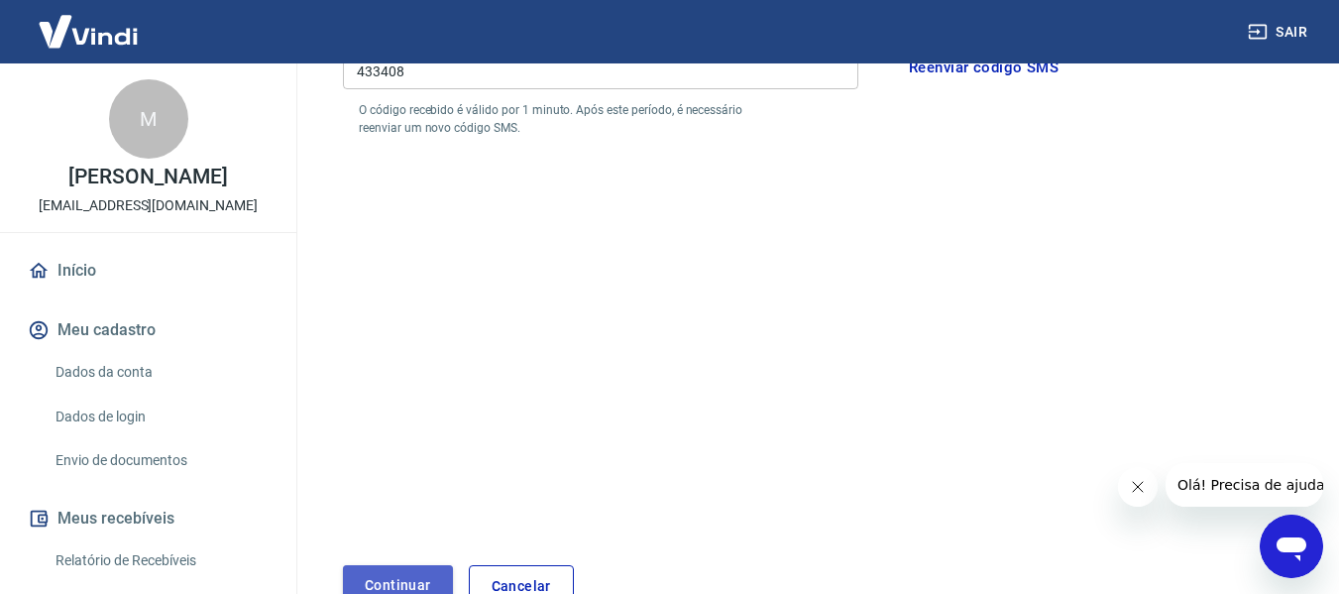
click at [390, 574] on button "Continuar" at bounding box center [398, 585] width 110 height 41
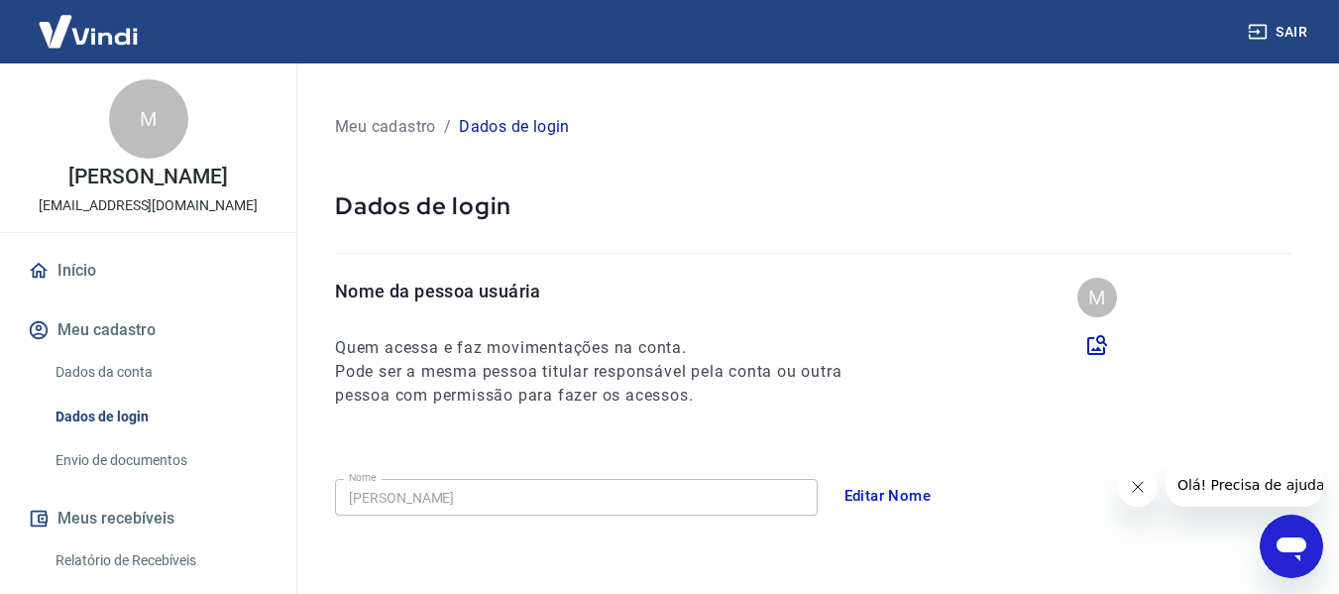
click at [1136, 491] on icon "Fechar mensagem da empresa" at bounding box center [1137, 487] width 16 height 16
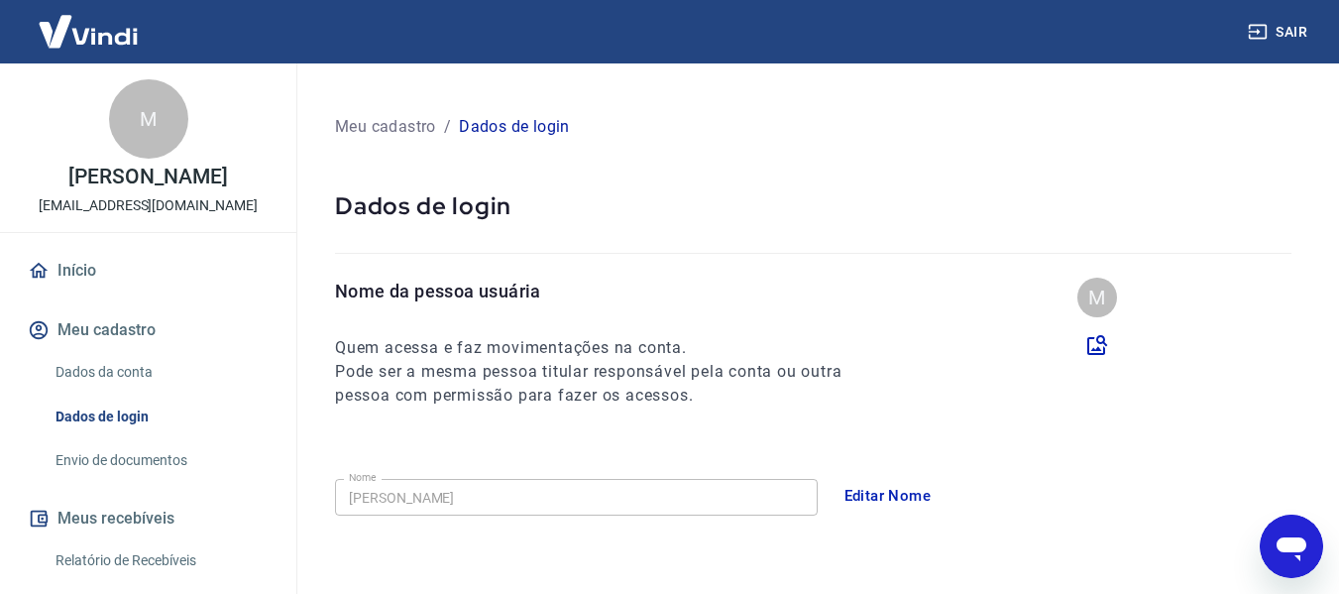
click at [68, 290] on link "Início" at bounding box center [148, 271] width 249 height 44
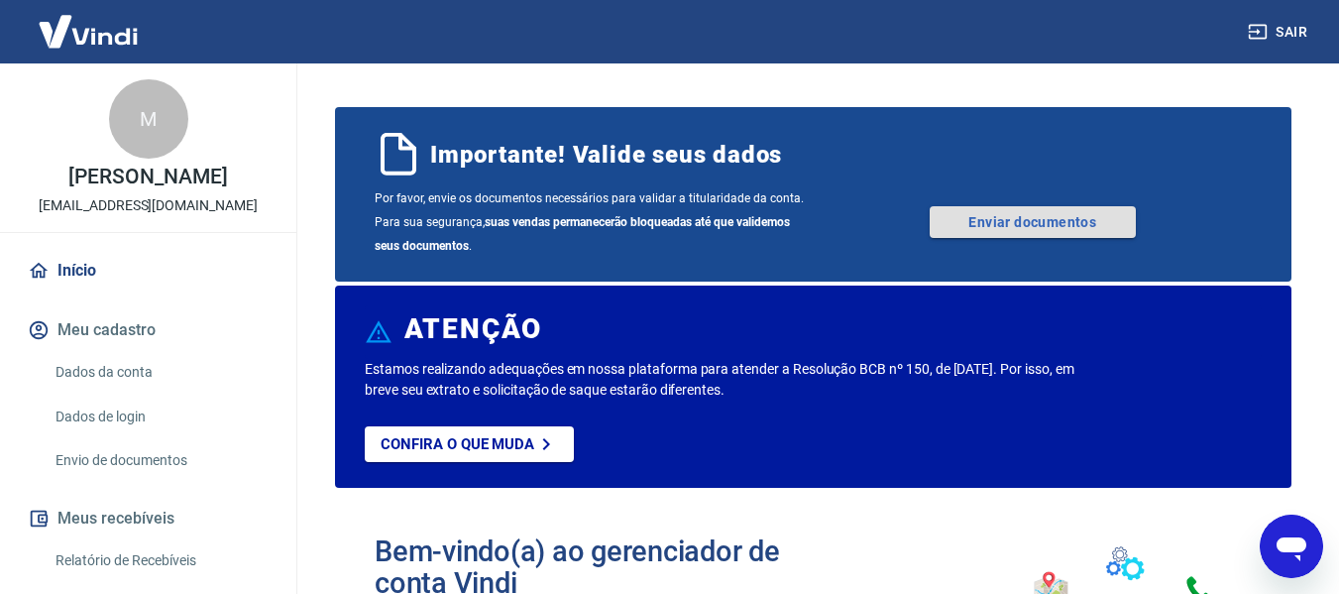
click at [1018, 219] on link "Enviar documentos" at bounding box center [1033, 222] width 206 height 32
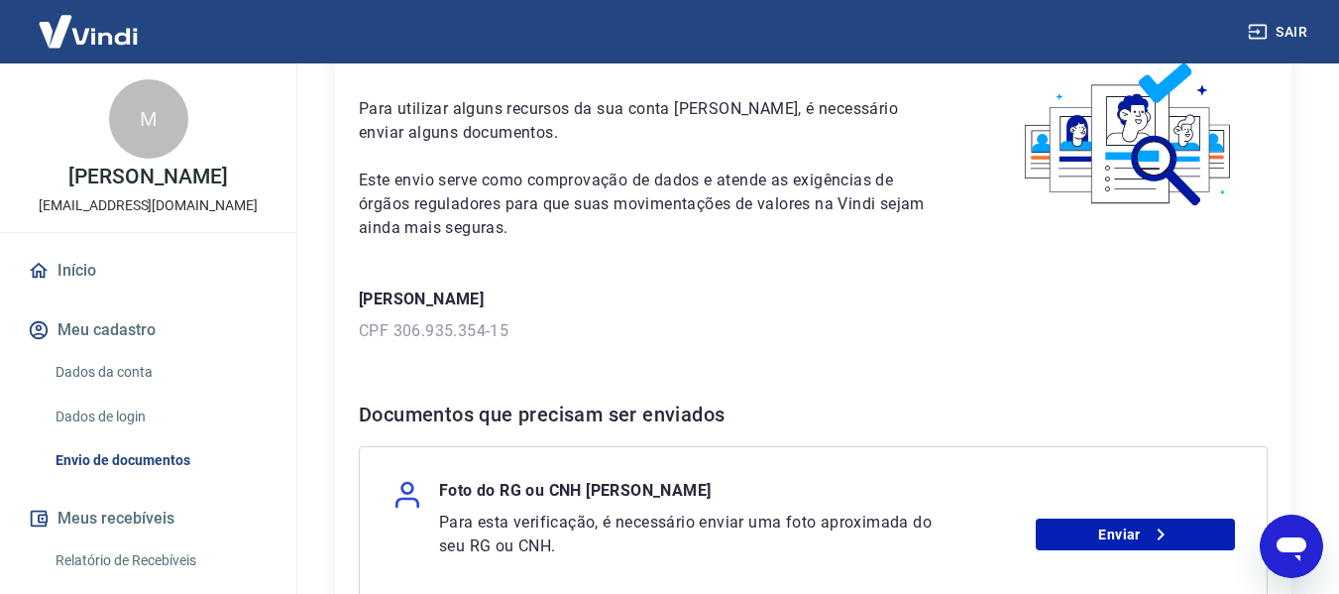
scroll to position [198, 0]
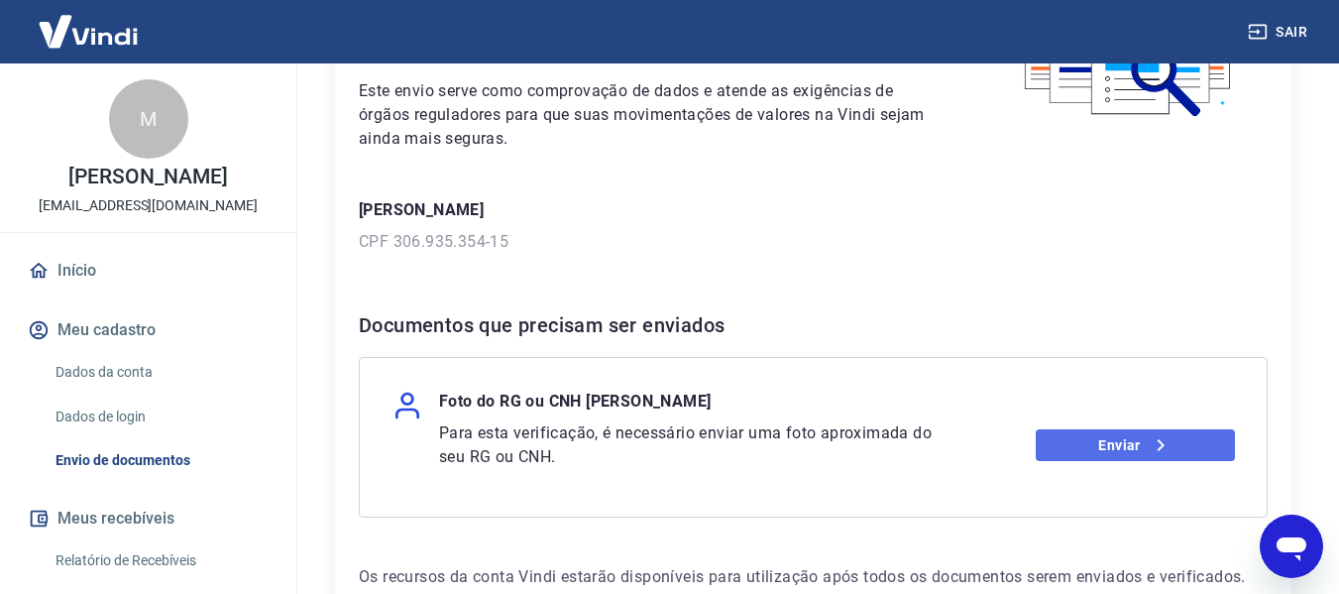
click at [1098, 449] on link "Enviar" at bounding box center [1135, 445] width 199 height 32
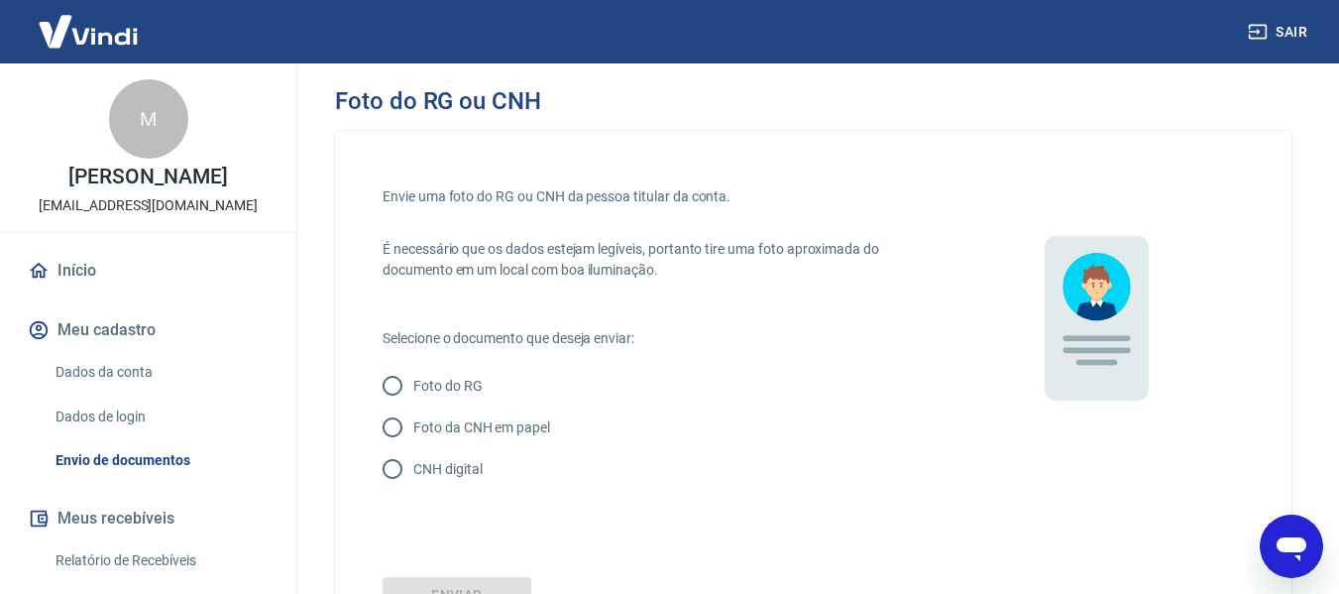
click at [395, 471] on input "CNH digital" at bounding box center [393, 469] width 42 height 42
radio input "true"
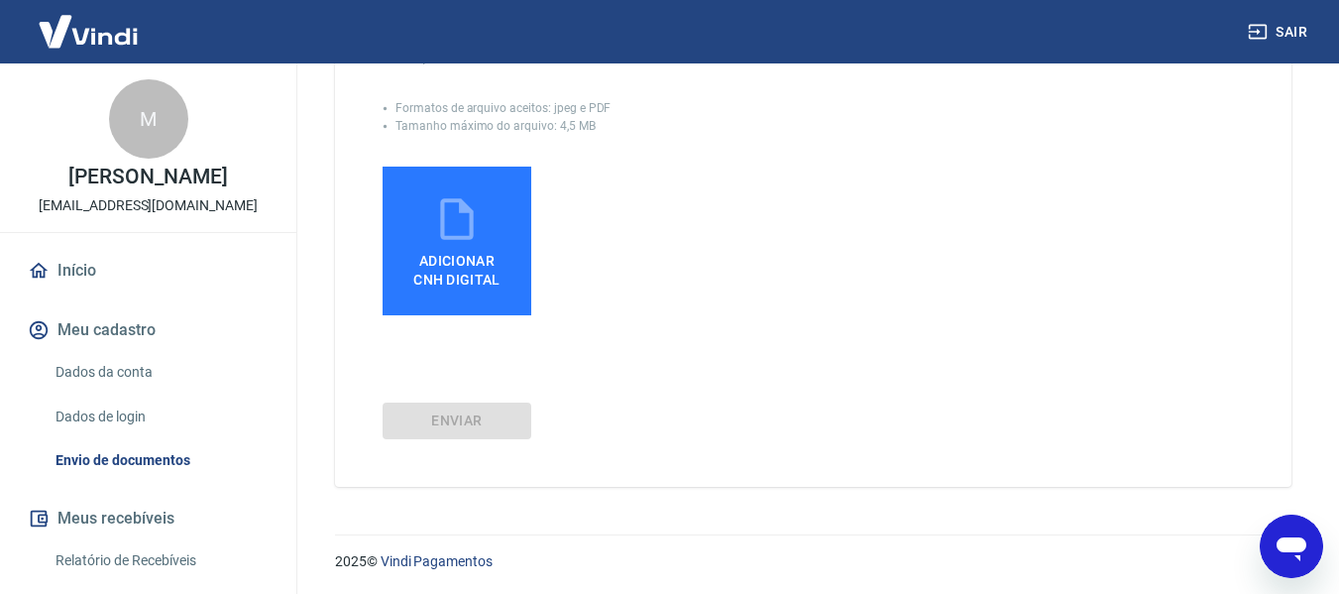
scroll to position [547, 0]
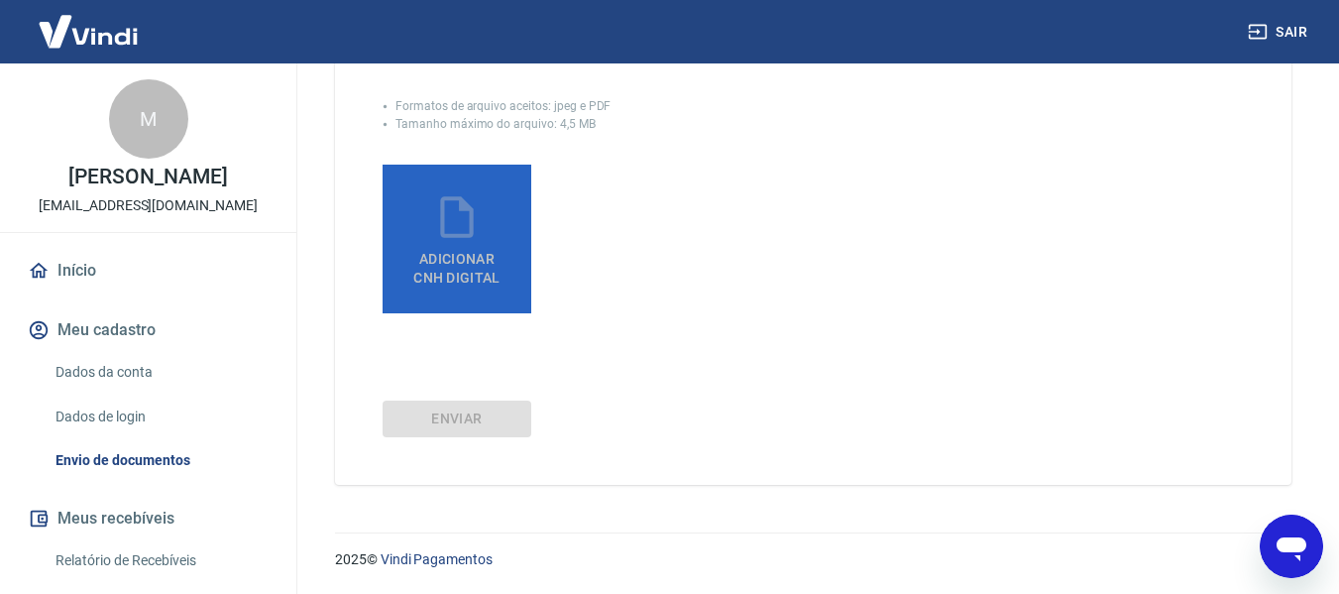
click at [475, 269] on span "Adicionar CNH Digital" at bounding box center [456, 264] width 103 height 45
click at [0, 0] on input "Adicionar CNH Digital" at bounding box center [0, 0] width 0 height 0
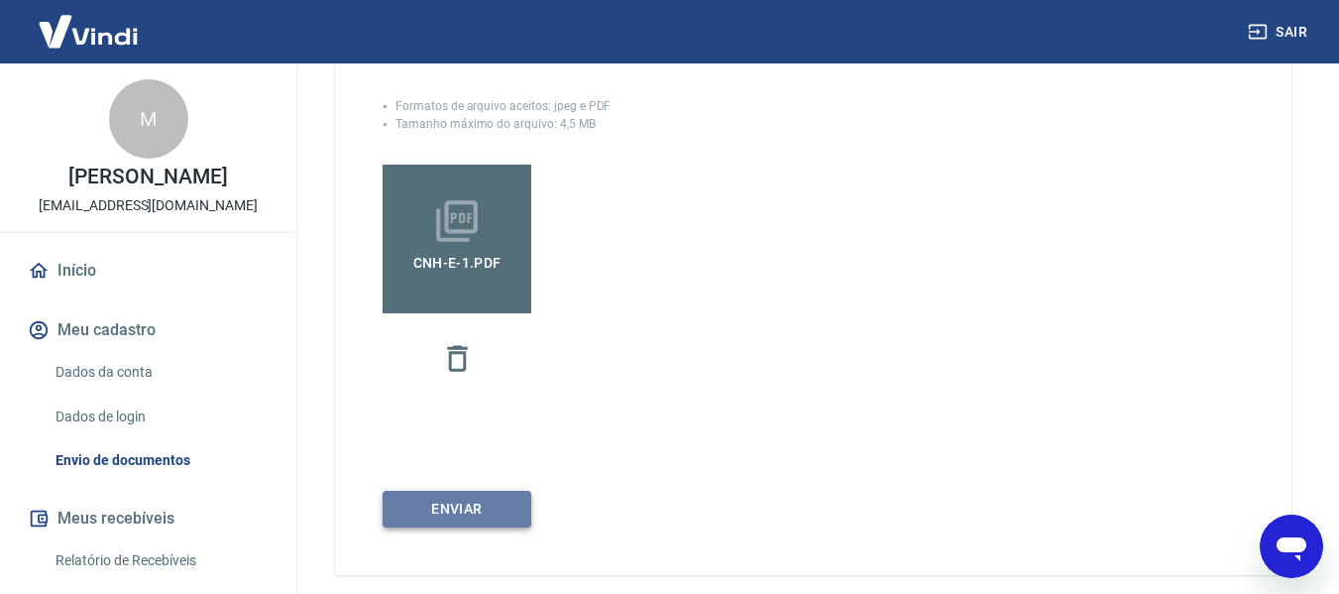
click at [457, 511] on button "Enviar" at bounding box center [457, 509] width 149 height 37
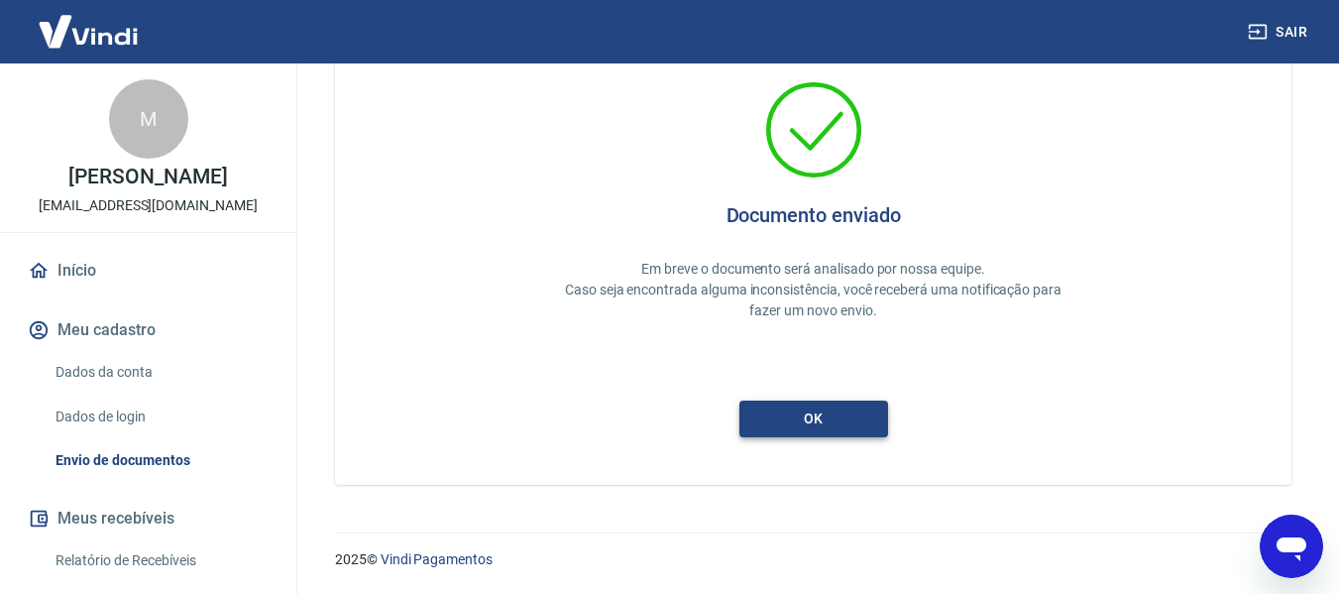
click at [835, 422] on button "ok" at bounding box center [813, 418] width 149 height 37
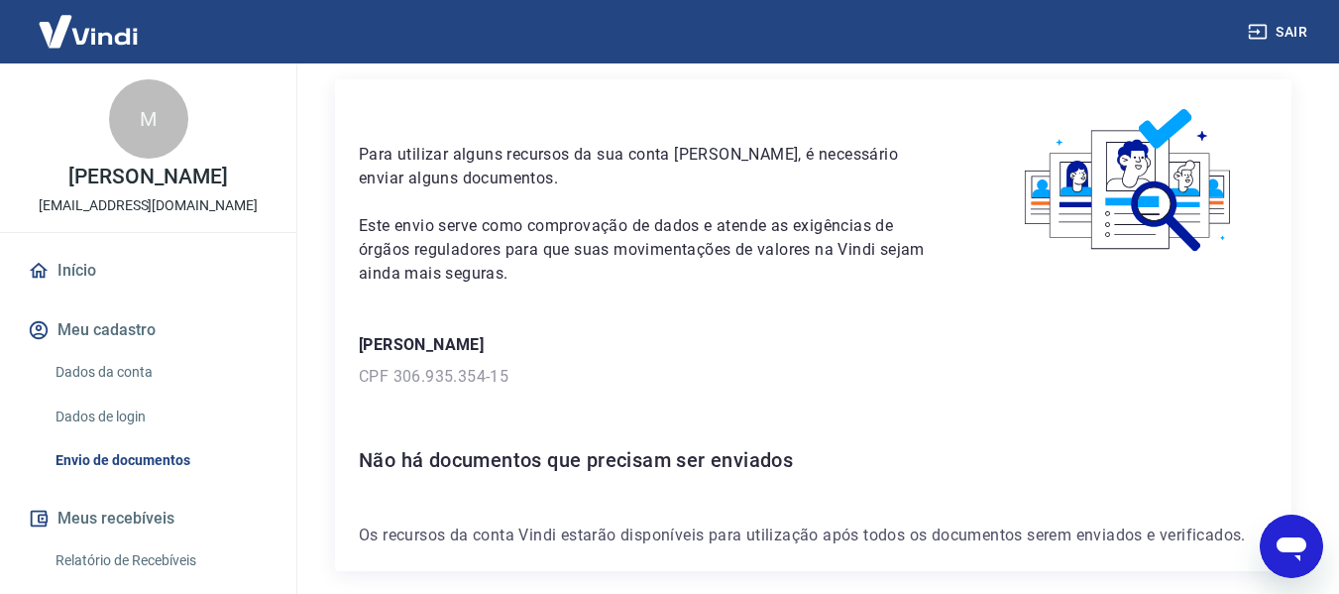
scroll to position [150, 0]
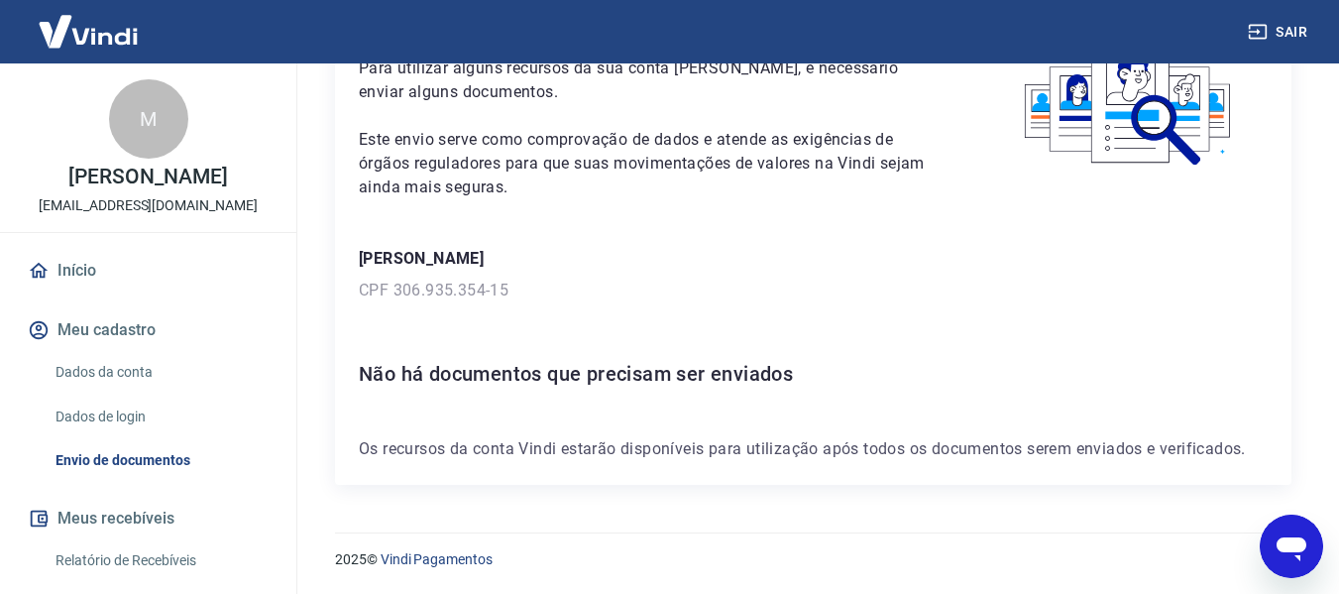
click at [78, 290] on link "Início" at bounding box center [148, 271] width 249 height 44
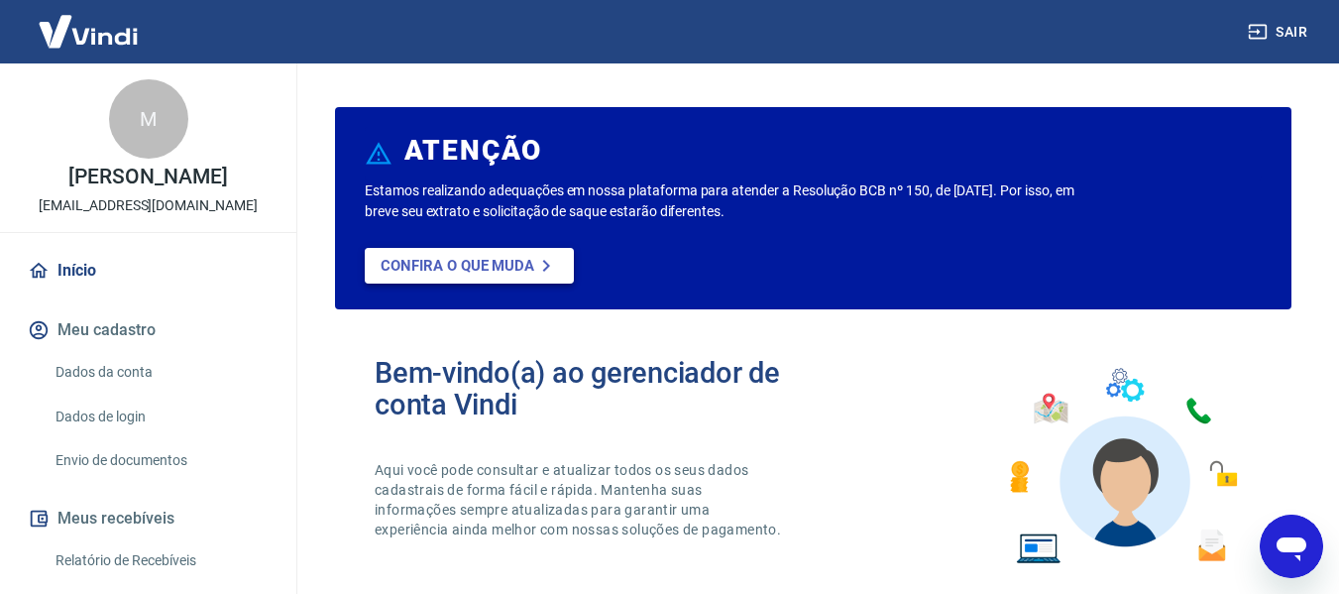
click at [448, 268] on p "Confira o que muda" at bounding box center [458, 266] width 154 height 18
click at [106, 352] on button "Meu cadastro" at bounding box center [148, 330] width 249 height 44
click at [120, 392] on link "Dados da conta" at bounding box center [160, 372] width 225 height 41
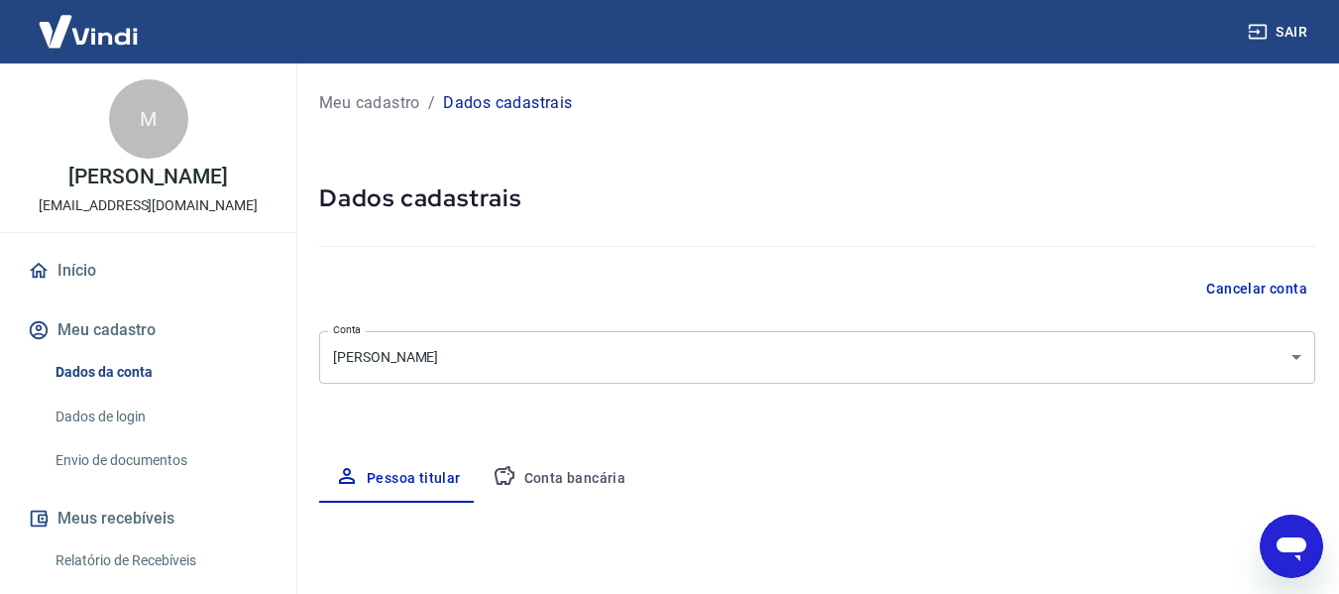
select select "PE"
select select "business"
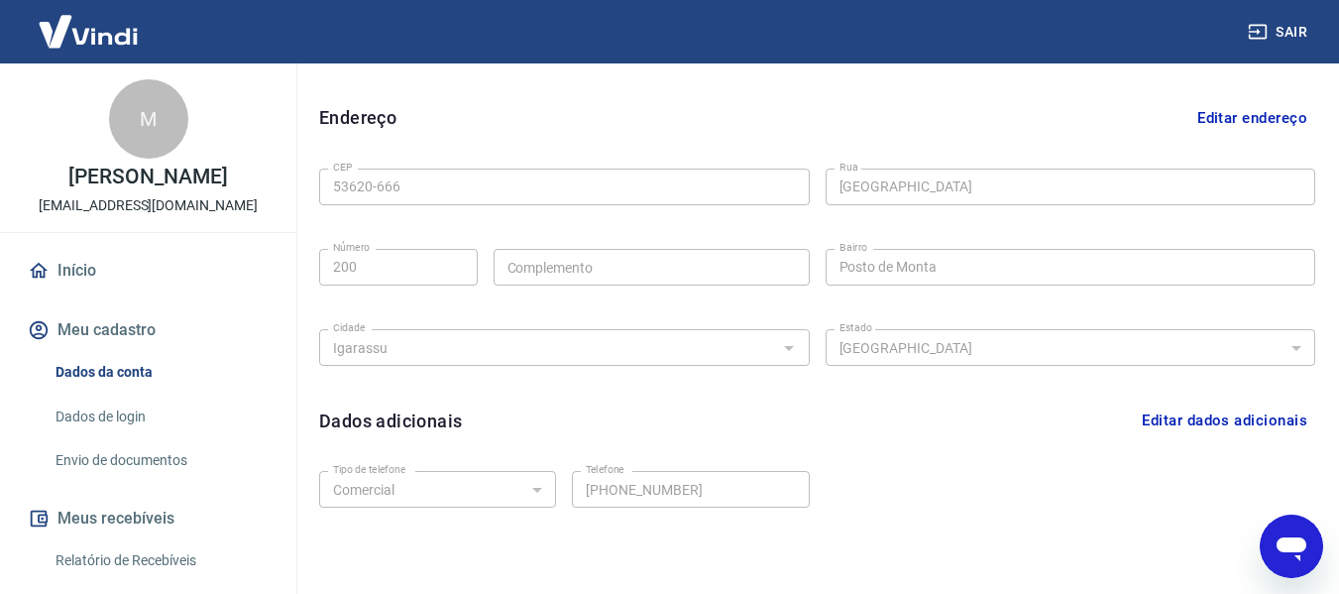
scroll to position [675, 0]
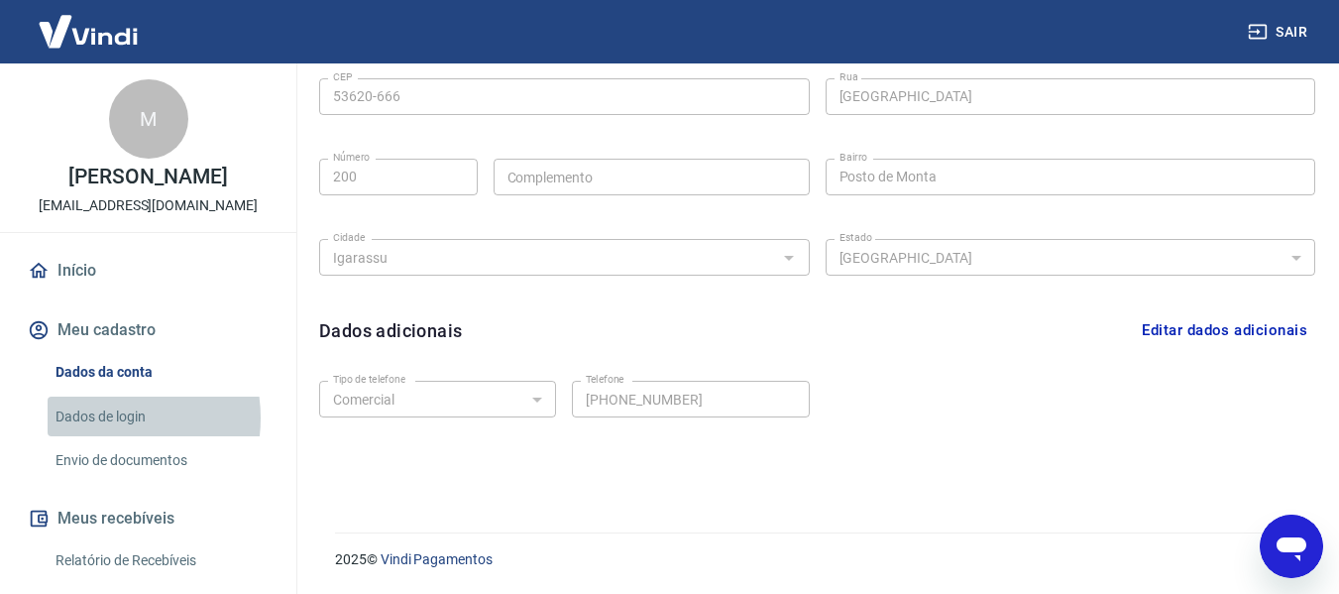
click at [95, 437] on link "Dados de login" at bounding box center [160, 416] width 225 height 41
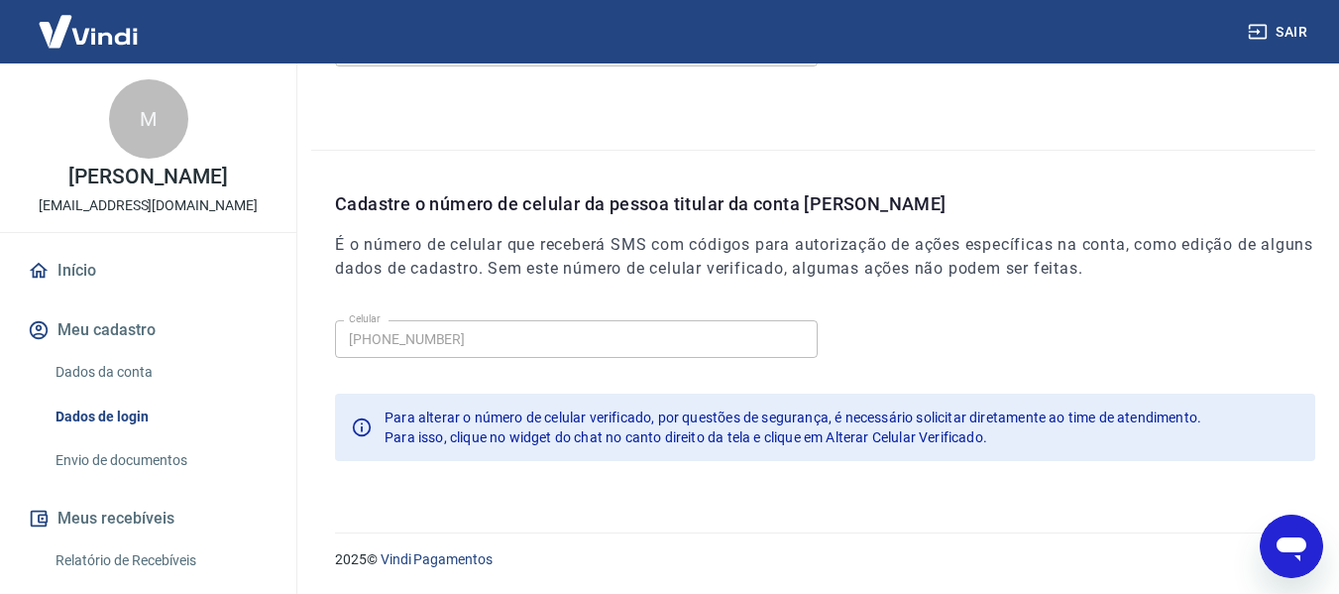
click at [116, 479] on link "Envio de documentos" at bounding box center [160, 460] width 225 height 41
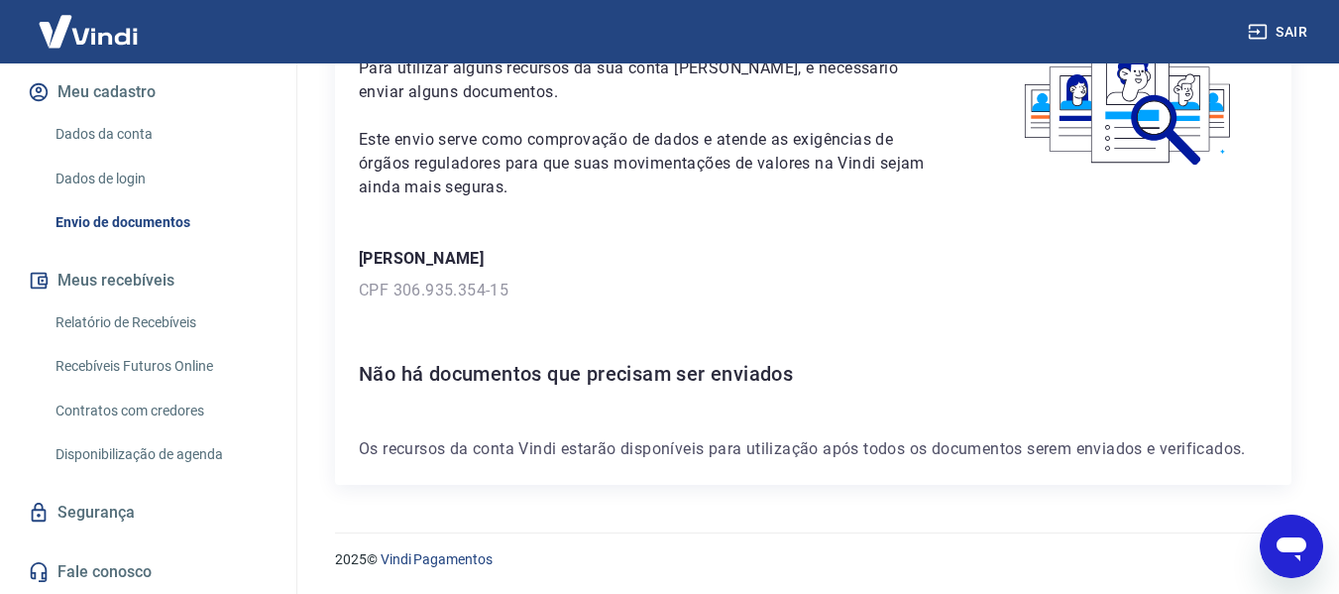
scroll to position [259, 0]
click at [104, 281] on button "Meus recebíveis" at bounding box center [148, 281] width 249 height 44
click at [132, 321] on link "Relatório de Recebíveis" at bounding box center [160, 322] width 225 height 41
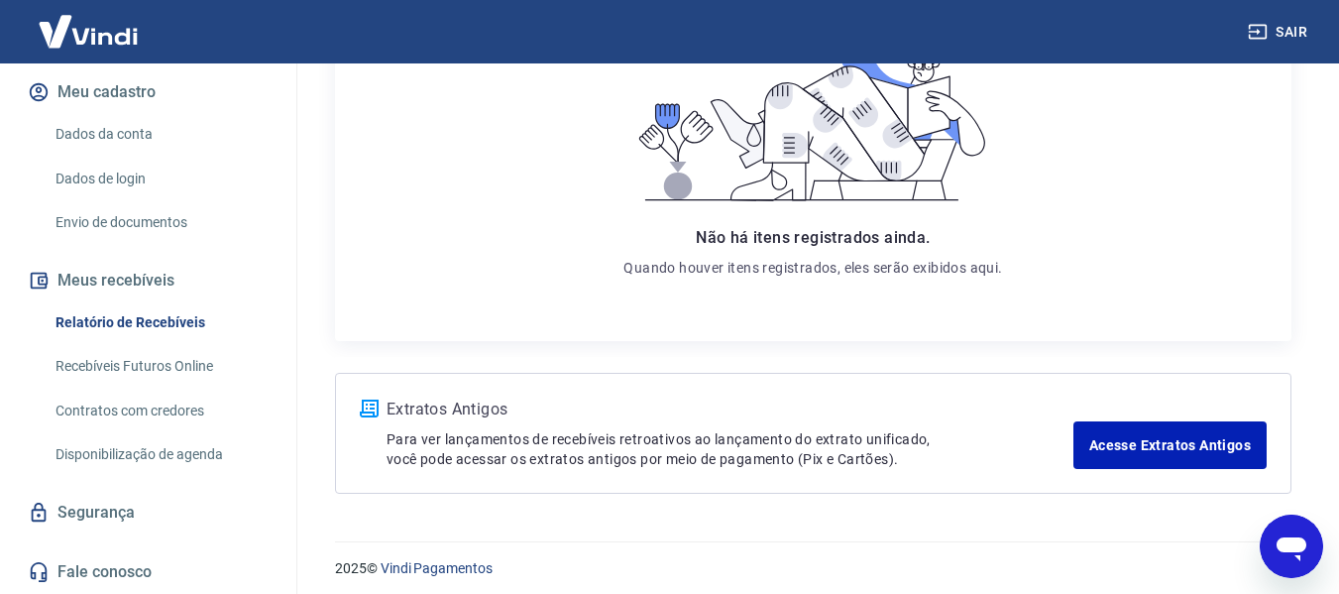
scroll to position [390, 0]
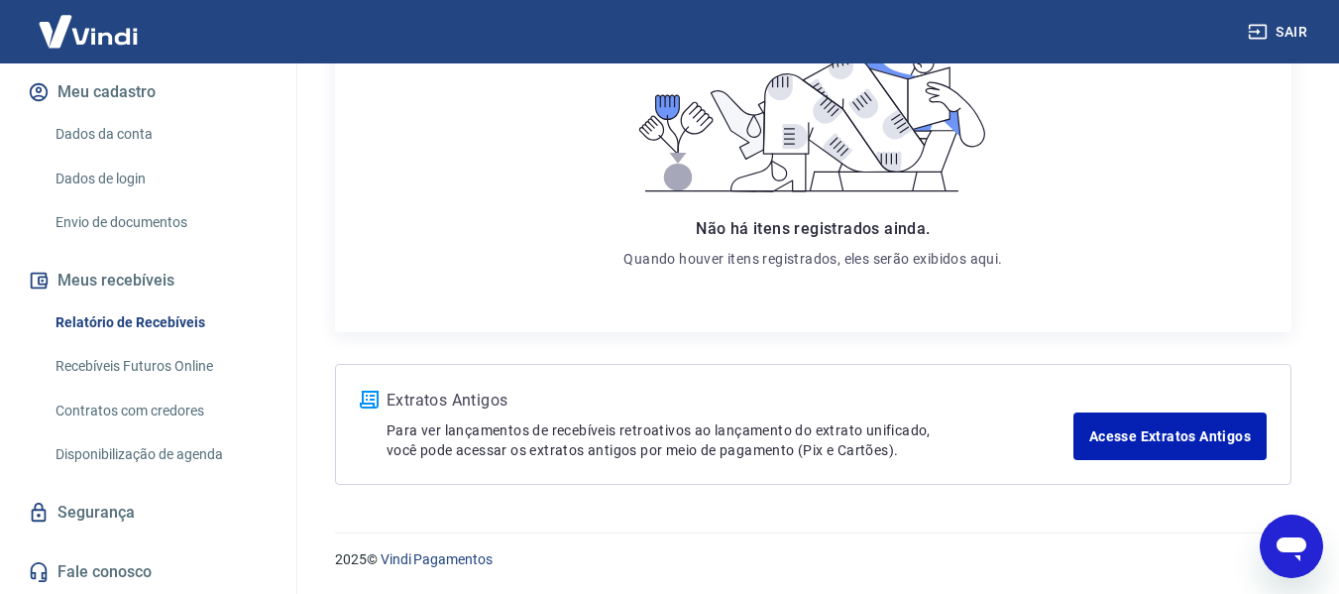
click at [119, 368] on link "Recebíveis Futuros Online" at bounding box center [160, 366] width 225 height 41
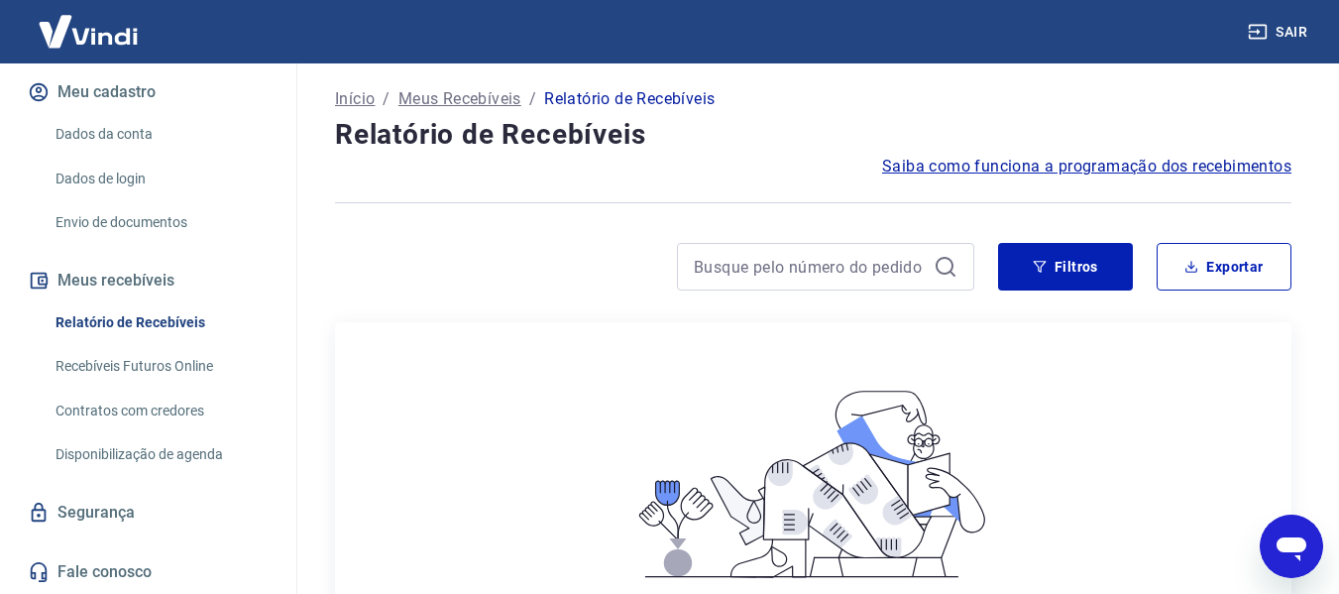
scroll to position [0, 0]
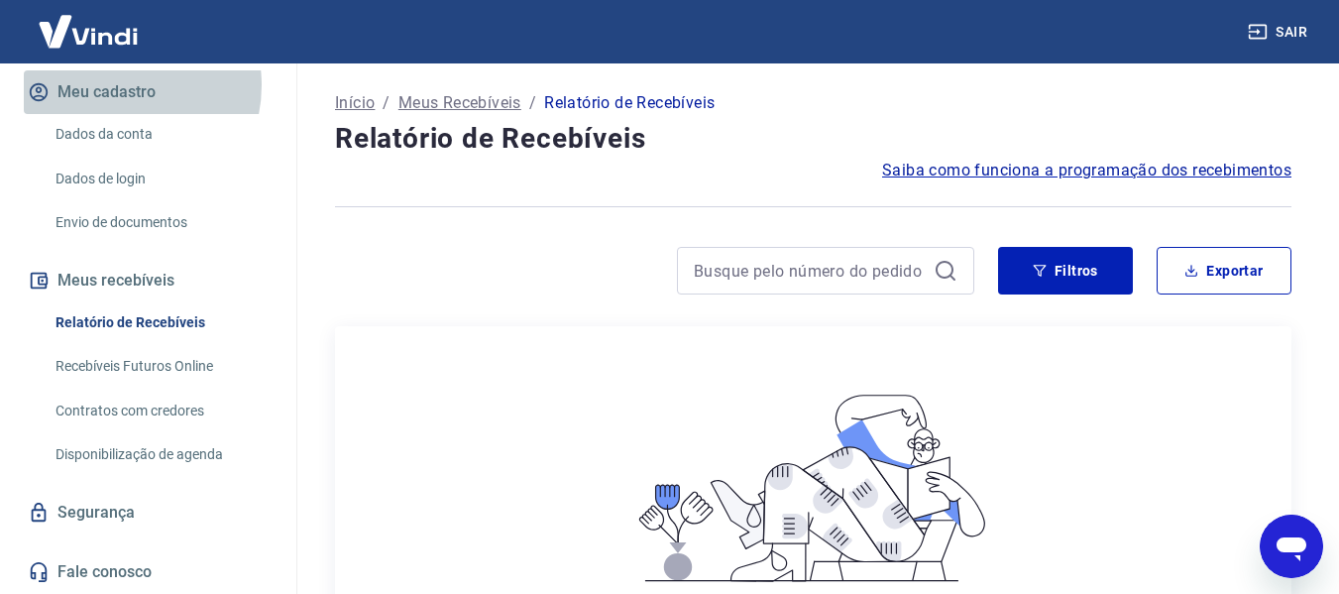
click at [114, 84] on button "Meu cadastro" at bounding box center [148, 92] width 249 height 44
click at [122, 91] on button "Meu cadastro" at bounding box center [148, 92] width 249 height 44
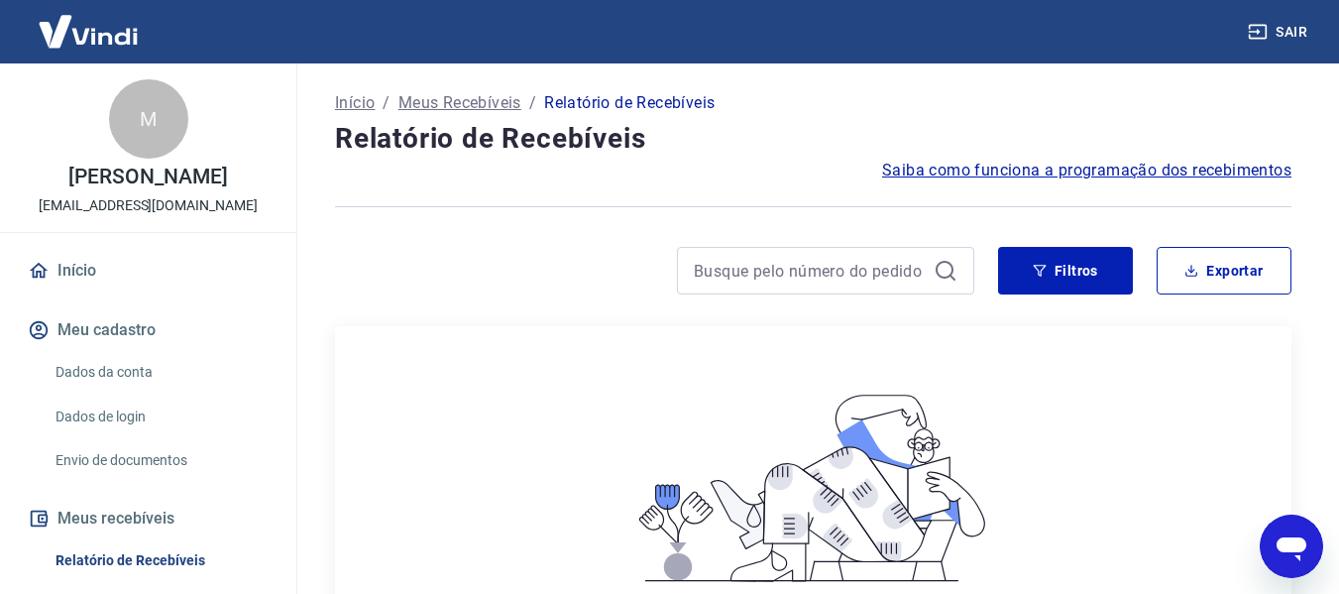
click at [75, 284] on link "Início" at bounding box center [148, 271] width 249 height 44
